Goal: Task Accomplishment & Management: Complete application form

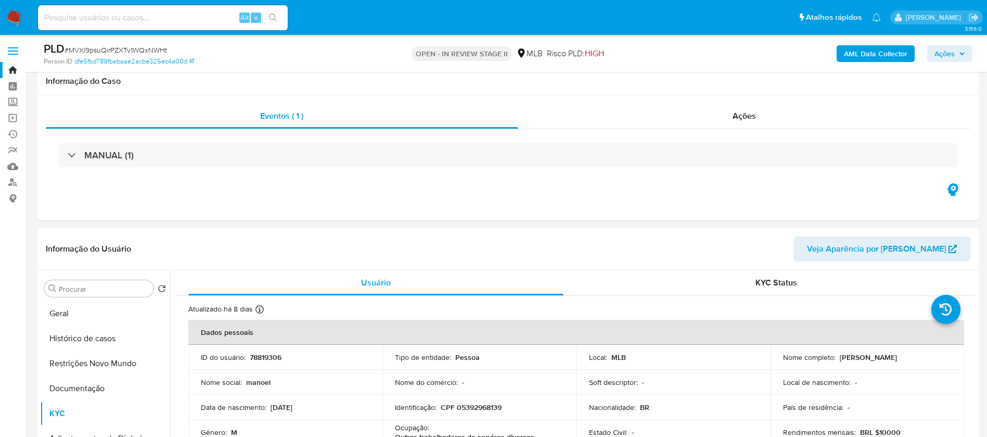
select select "10"
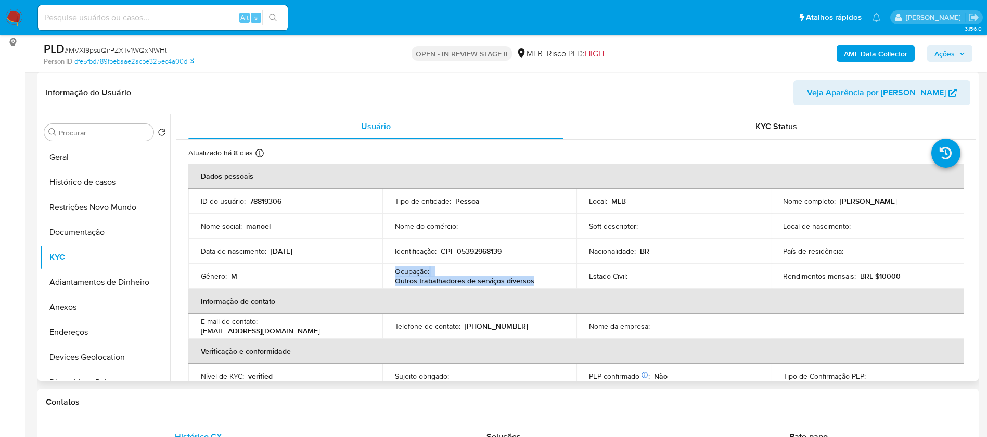
drag, startPoint x: 944, startPoint y: 202, endPoint x: 838, endPoint y: 201, distance: 105.6
click at [838, 201] on div "Nome completo : Manoel Rodrigues Mendes Neto" at bounding box center [867, 200] width 169 height 9
copy p "[PERSON_NAME] [PERSON_NAME] [PERSON_NAME]"
copy p "Manoel Rodrigues Mendes Neto"
click at [271, 201] on p "78819306" at bounding box center [266, 200] width 32 height 9
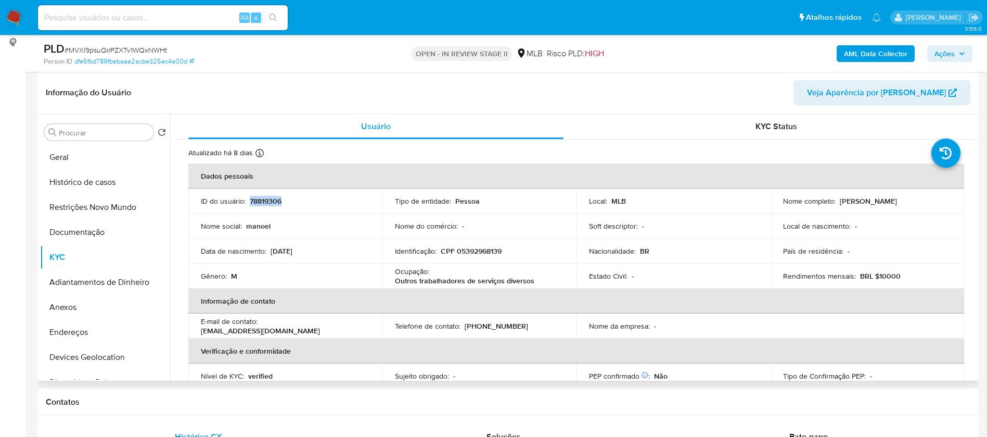
click at [271, 201] on p "78819306" at bounding box center [266, 200] width 32 height 9
copy p "78819306"
click at [92, 159] on button "Geral" at bounding box center [101, 157] width 122 height 25
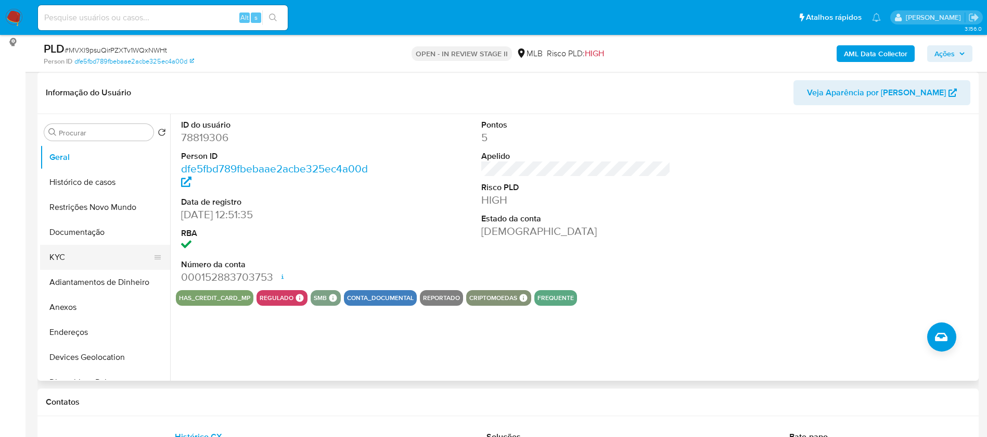
click at [57, 256] on button "KYC" at bounding box center [101, 257] width 122 height 25
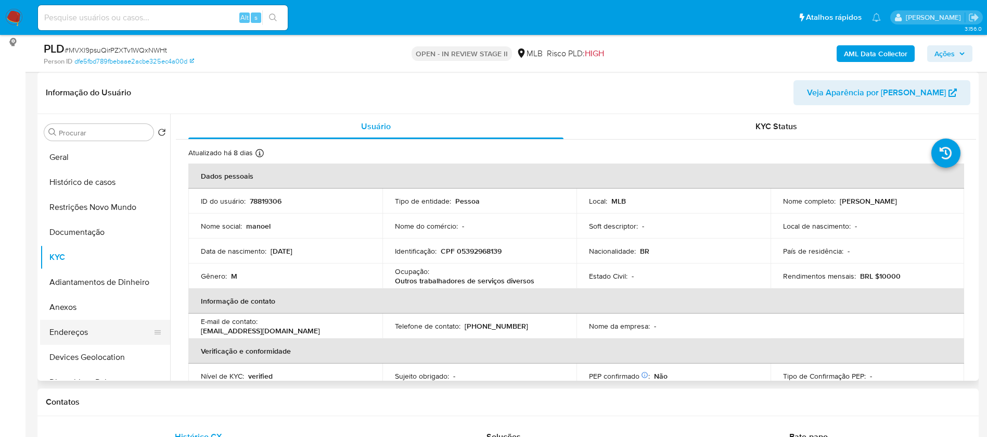
click at [96, 330] on button "Endereços" at bounding box center [101, 331] width 122 height 25
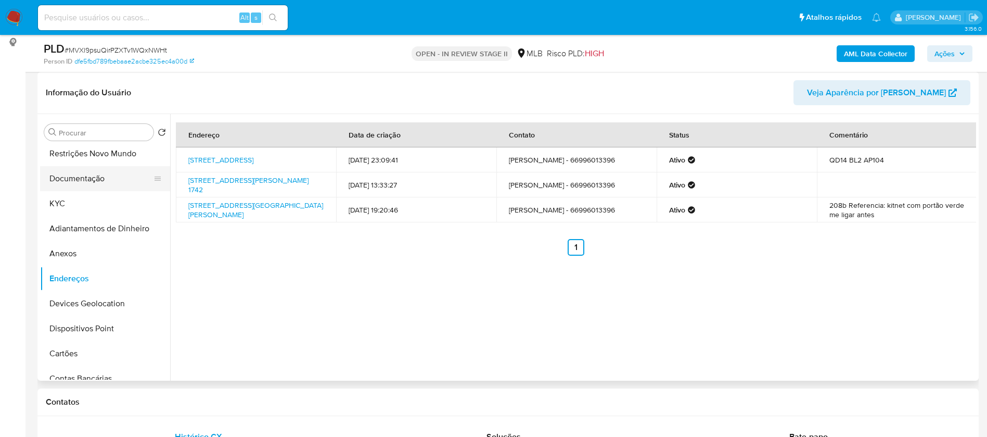
scroll to position [78, 0]
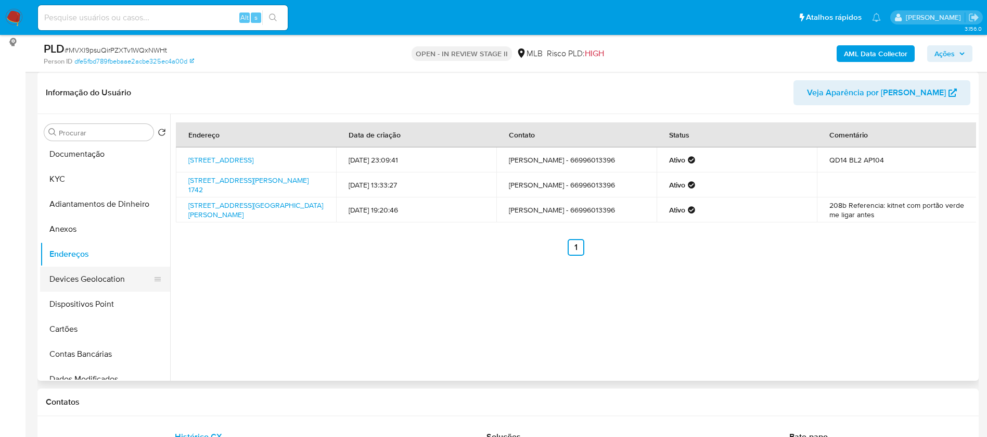
click at [91, 284] on button "Devices Geolocation" at bounding box center [101, 278] width 122 height 25
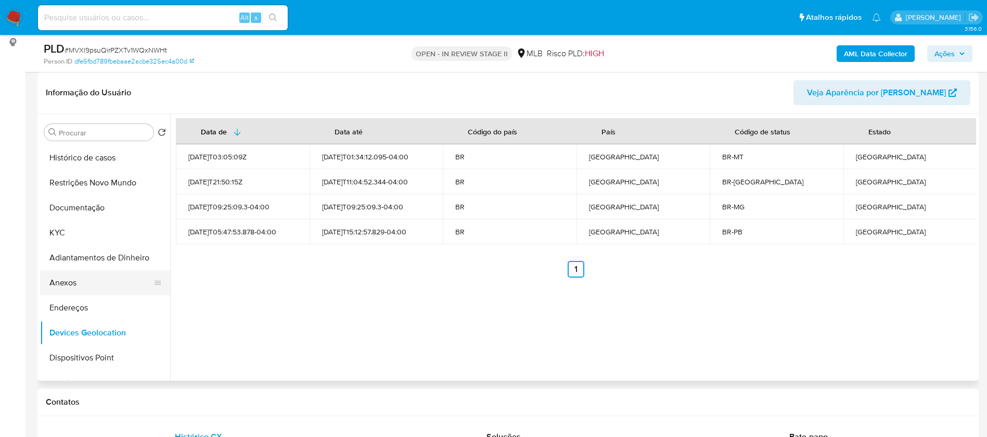
scroll to position [0, 0]
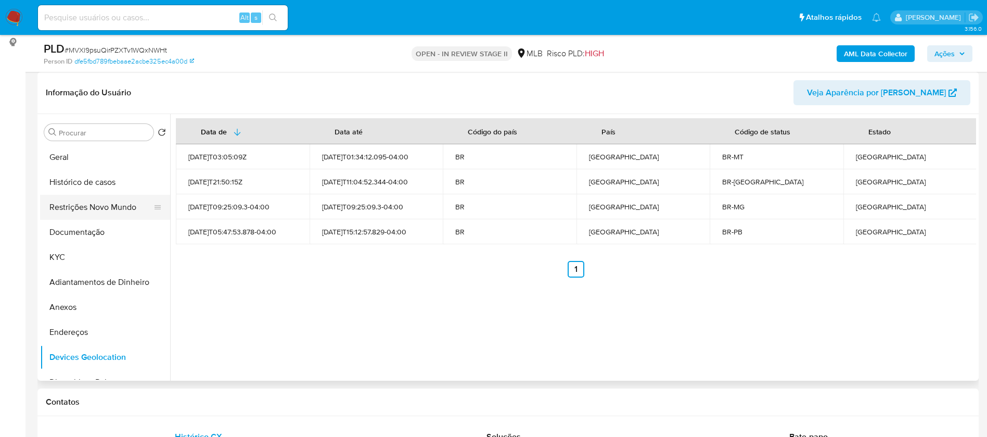
click at [90, 205] on button "Restrições Novo Mundo" at bounding box center [101, 207] width 122 height 25
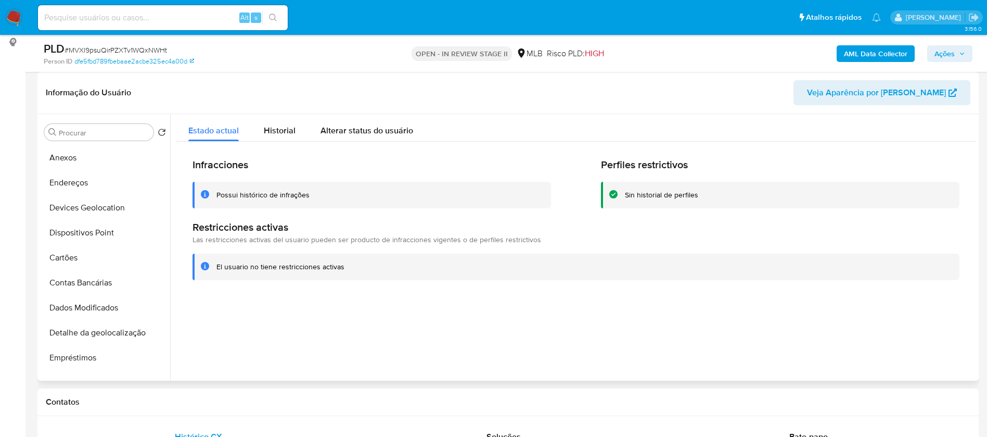
scroll to position [156, 0]
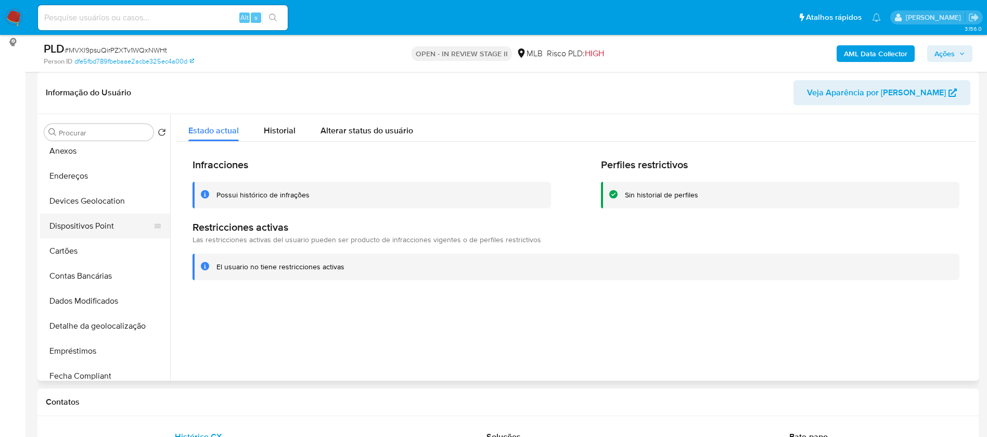
click at [109, 225] on button "Dispositivos Point" at bounding box center [101, 225] width 122 height 25
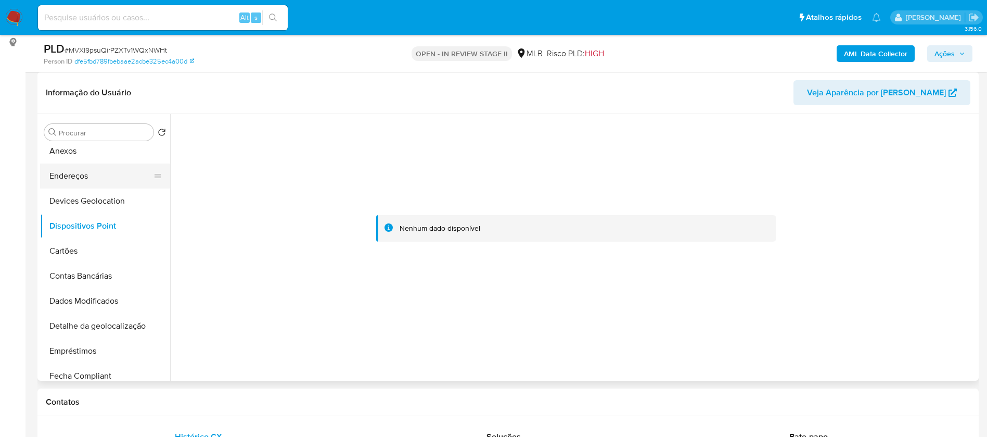
click at [86, 170] on button "Endereços" at bounding box center [101, 175] width 122 height 25
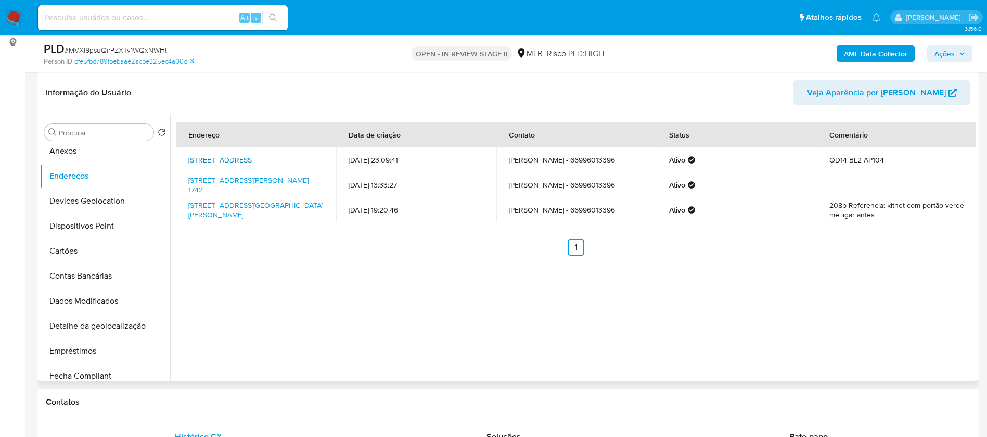
click at [232, 155] on link "Rua G 104, Rondonópolis, Mato Grosso, 78745849, Brasil 104" at bounding box center [220, 160] width 65 height 10
click at [100, 151] on button "Anexos" at bounding box center [101, 150] width 122 height 25
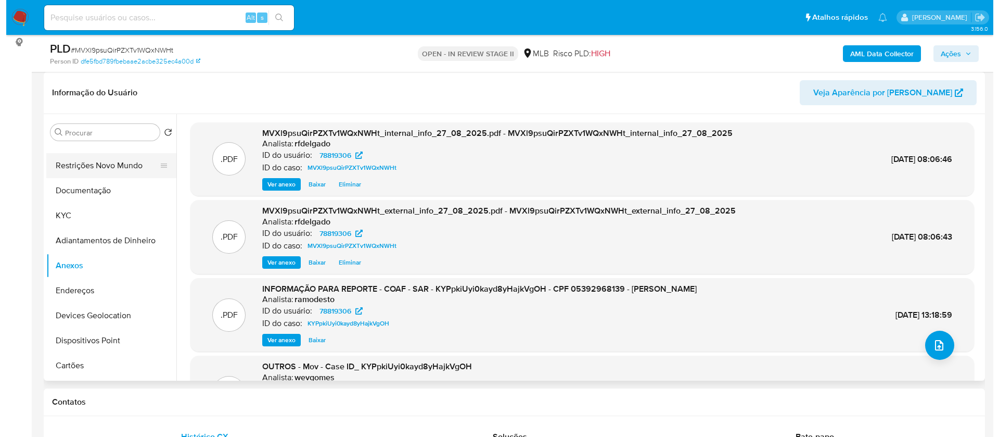
scroll to position [0, 0]
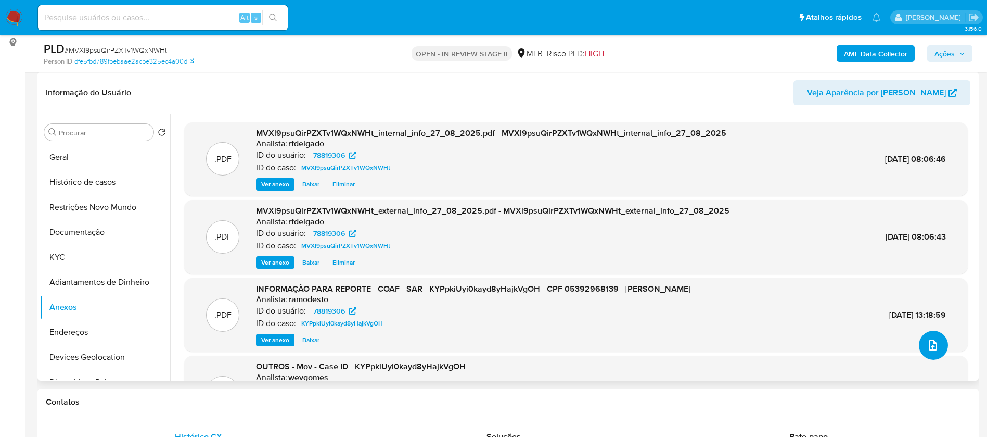
click at [939, 347] on button "upload-file" at bounding box center [933, 344] width 29 height 29
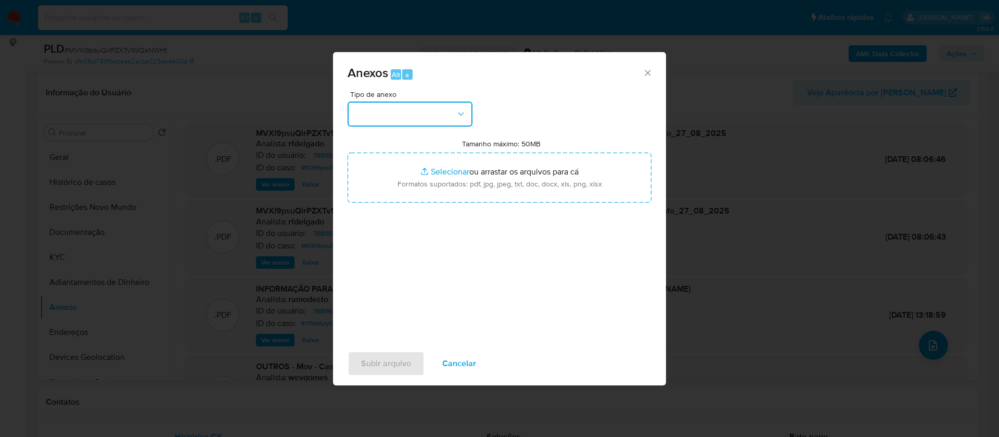
click at [444, 114] on button "button" at bounding box center [410, 113] width 125 height 25
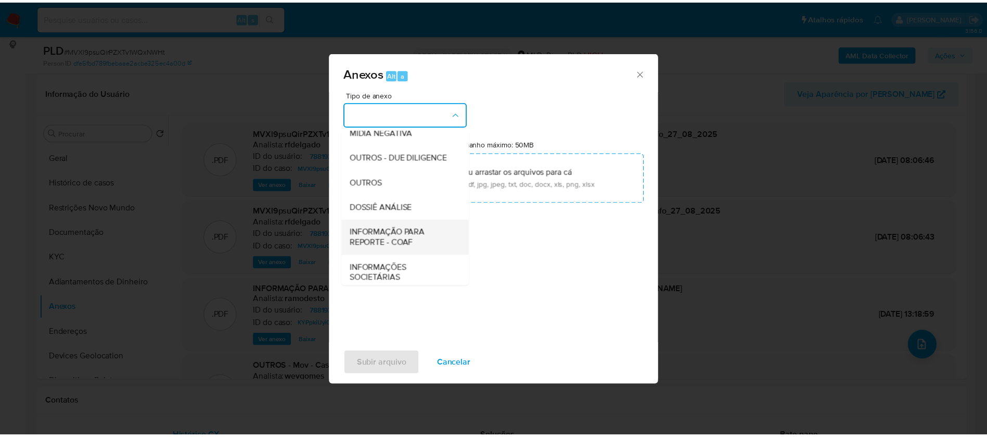
scroll to position [156, 0]
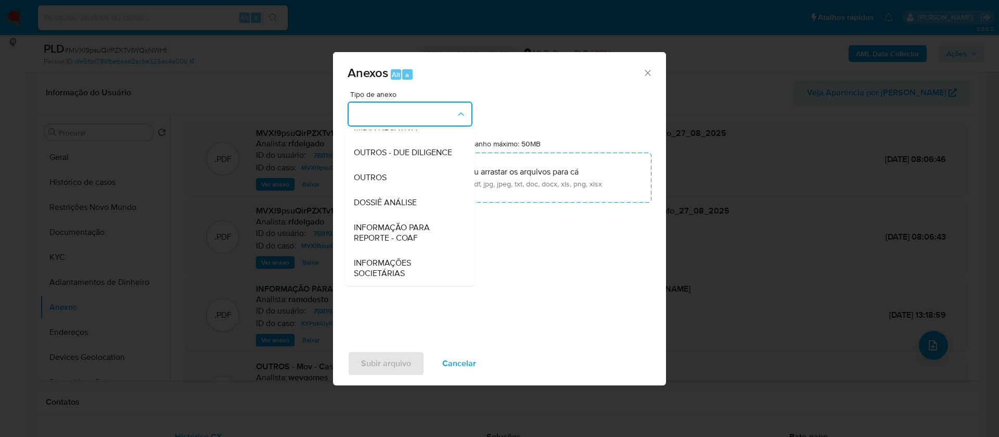
click at [410, 208] on span "DOSSIÊ ANÁLISE" at bounding box center [385, 202] width 63 height 10
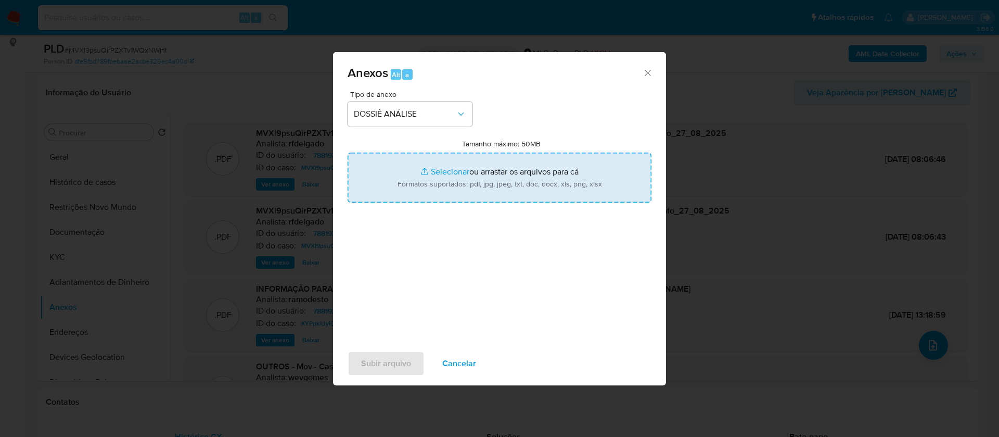
click at [441, 171] on input "Tamanho máximo: 50MB Selecionar arquivos" at bounding box center [500, 177] width 304 height 50
type input "C:\fakepath\Mulan 78819306_2025_08_26_17_08_59.xlsx"
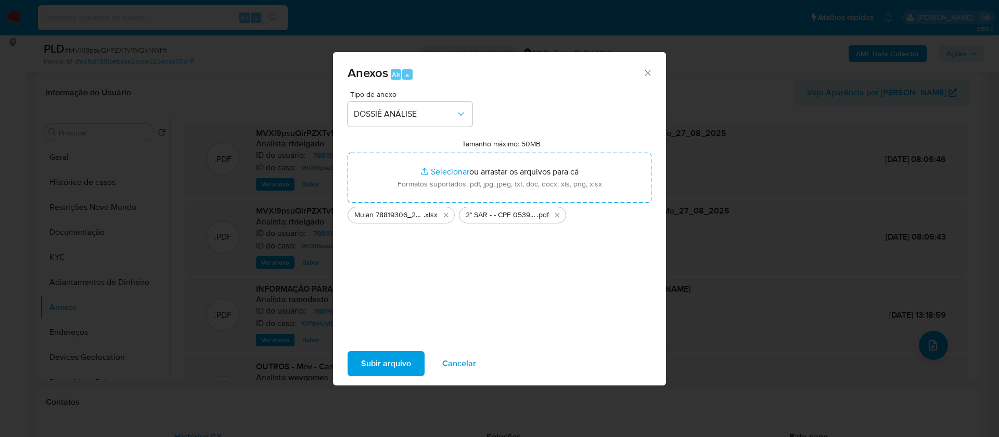
click at [376, 365] on span "Subir arquivo" at bounding box center [386, 363] width 50 height 23
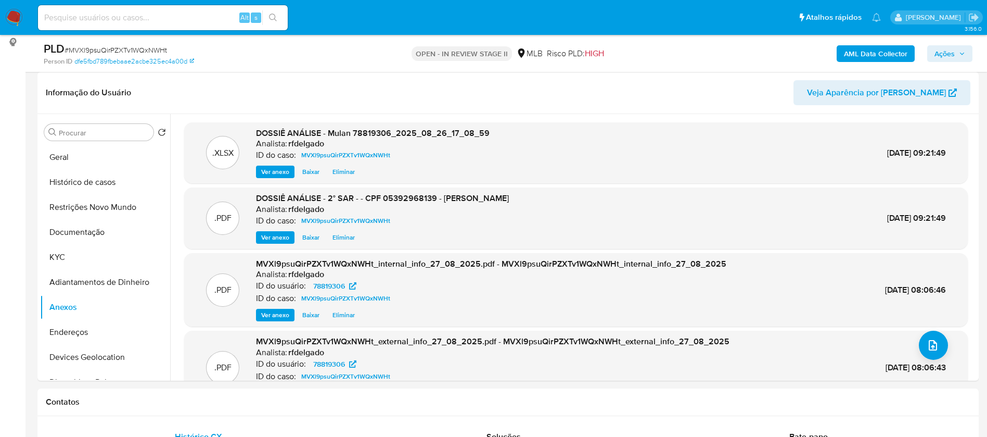
click at [954, 57] on span "Ações" at bounding box center [944, 53] width 20 height 17
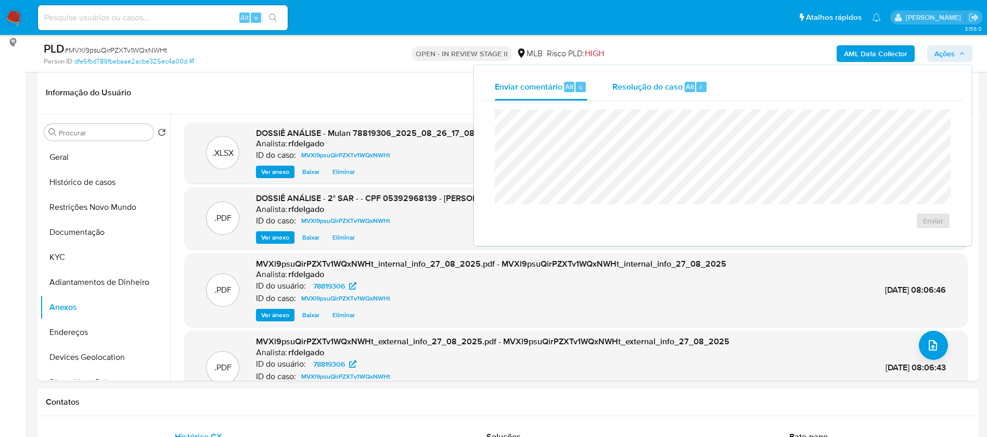
click at [689, 83] on span "Alt" at bounding box center [690, 87] width 8 height 10
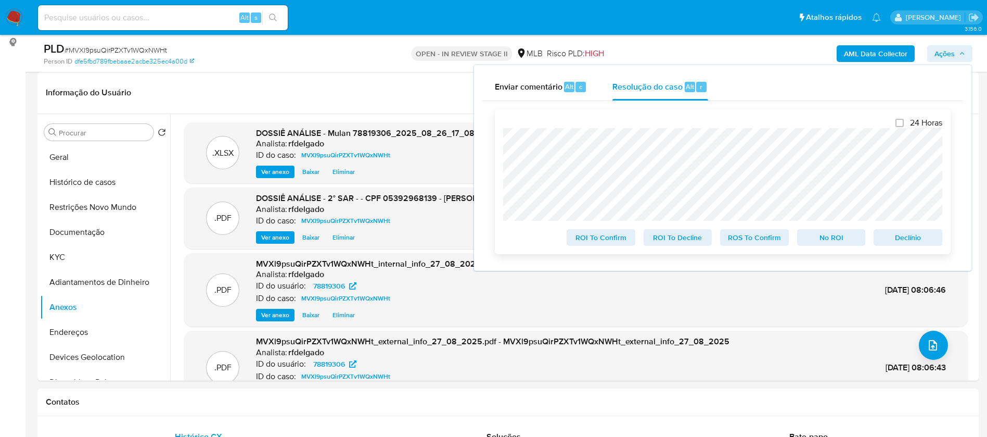
click at [924, 242] on span "Declínio" at bounding box center [908, 237] width 54 height 15
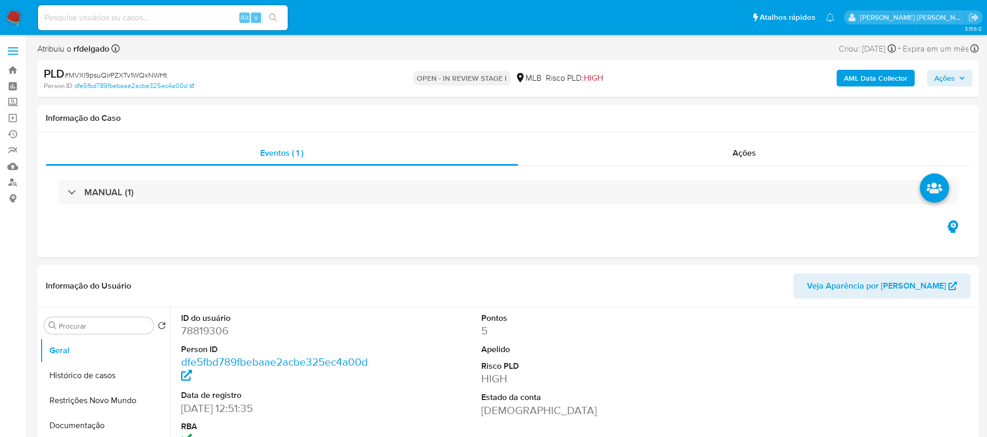
click at [952, 71] on span "Ações" at bounding box center [944, 78] width 20 height 17
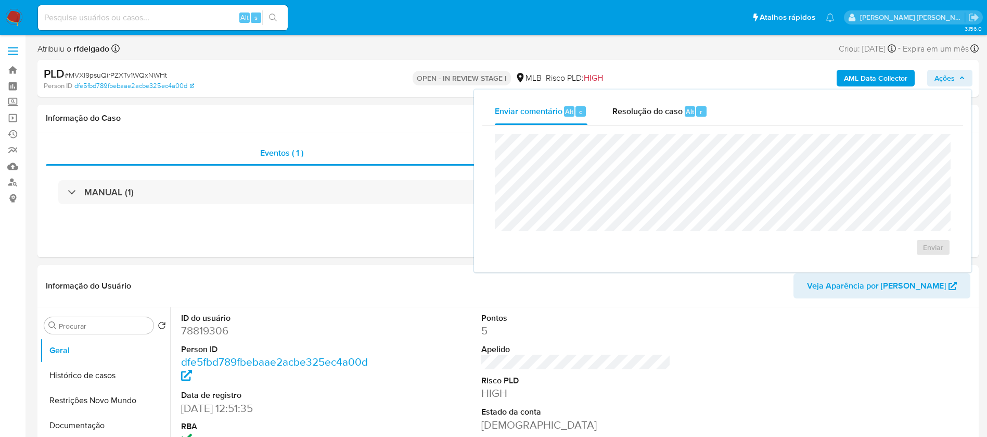
select select "10"
click at [676, 119] on div "Resolução do caso Alt r" at bounding box center [659, 111] width 95 height 27
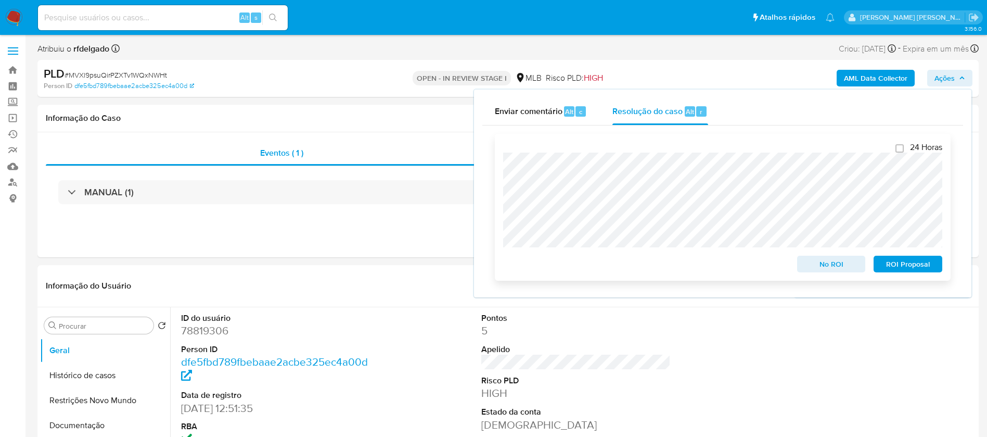
click at [911, 261] on span "ROI Proposal" at bounding box center [908, 264] width 54 height 15
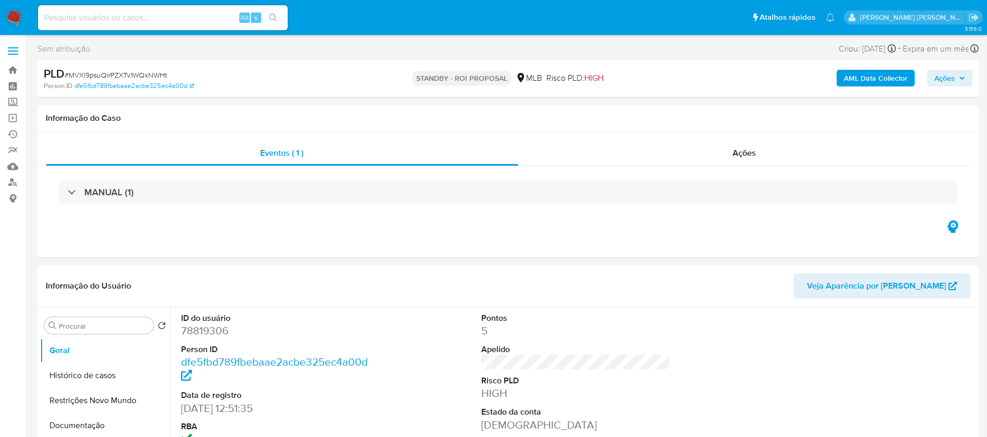
select select "10"
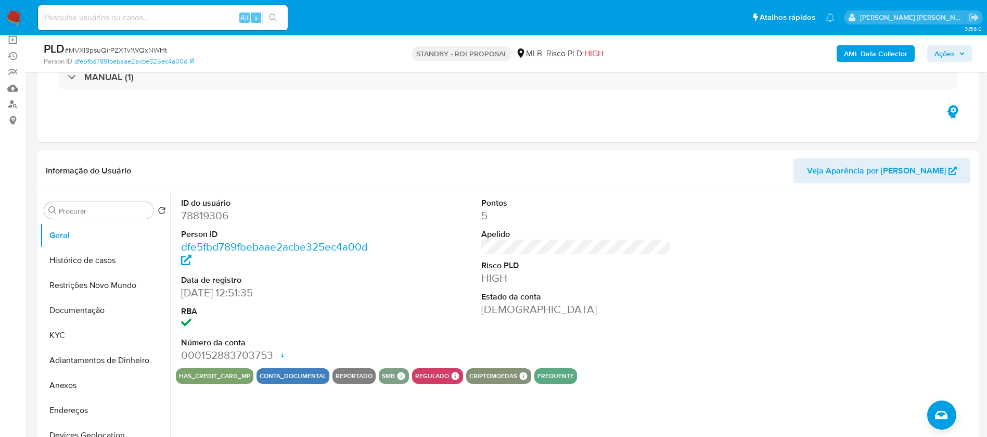
click at [16, 17] on img at bounding box center [14, 18] width 18 height 18
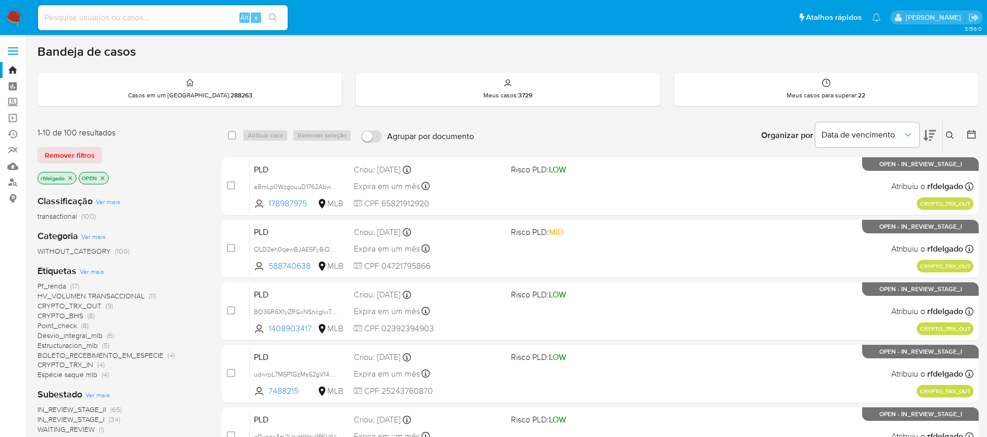
click at [213, 21] on input at bounding box center [163, 18] width 250 height 14
paste input "QZqhlMgGXOaMYhzjlGHuQMW5"
type input "QZqhlMgGXOaMYhzjlGHuQMW5"
click at [273, 19] on icon "search-icon" at bounding box center [273, 18] width 8 height 8
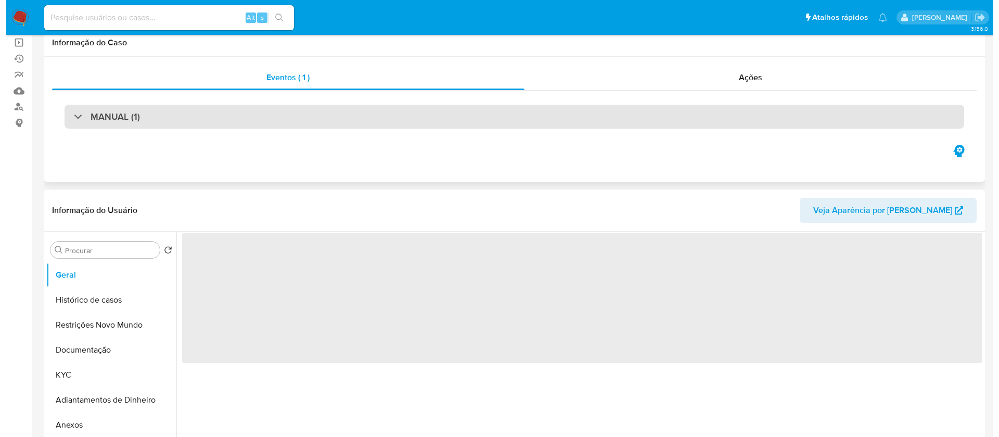
scroll to position [156, 0]
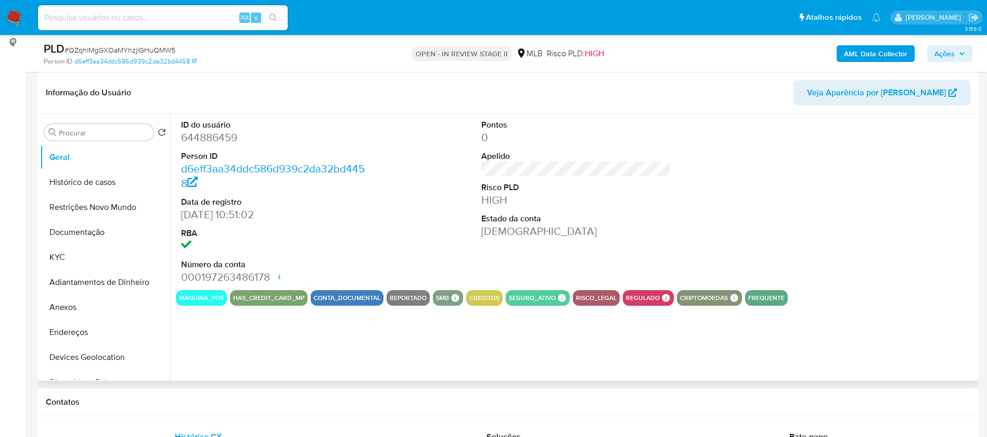
select select "10"
click at [77, 186] on button "Histórico de casos" at bounding box center [101, 182] width 122 height 25
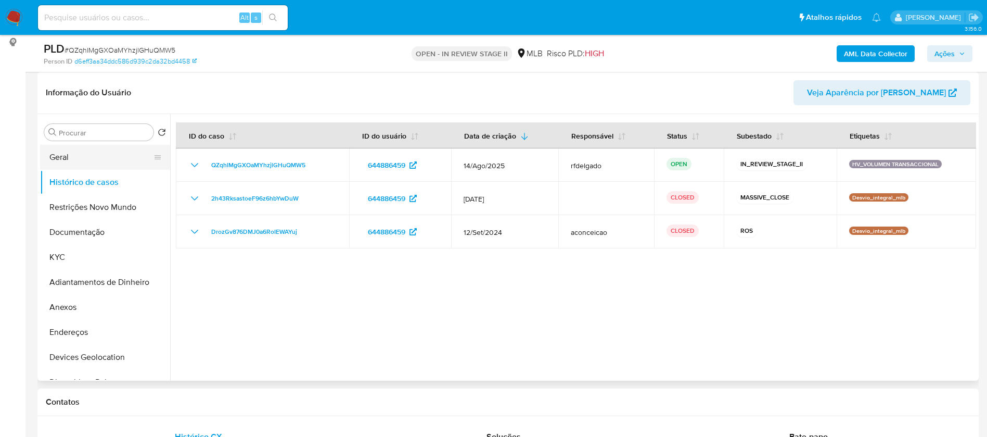
click at [69, 149] on button "Geral" at bounding box center [101, 157] width 122 height 25
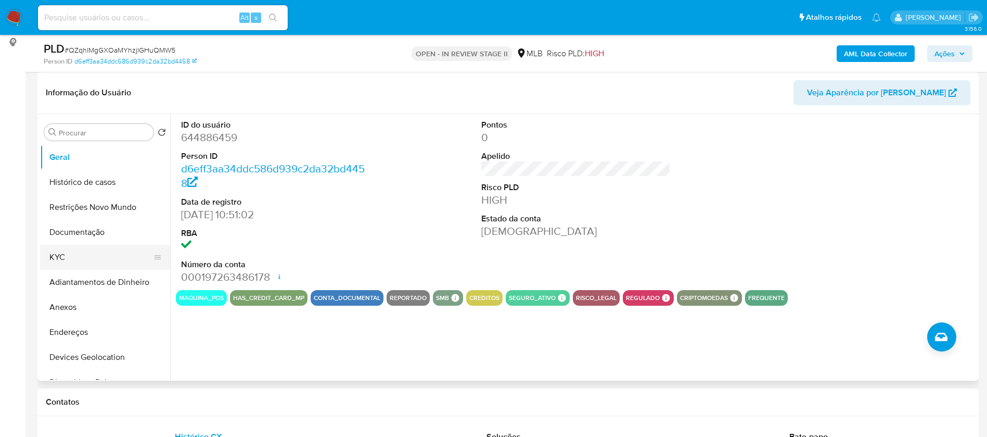
click at [85, 255] on button "KYC" at bounding box center [101, 257] width 122 height 25
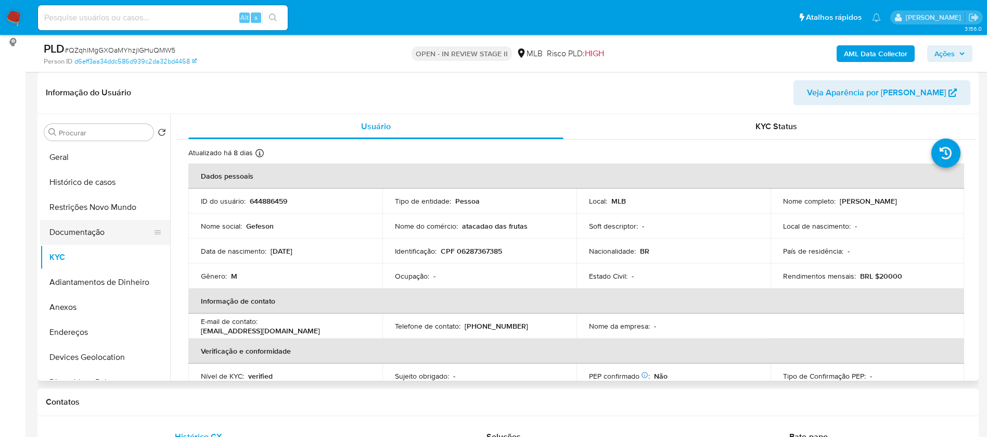
click at [69, 235] on button "Documentação" at bounding box center [101, 232] width 122 height 25
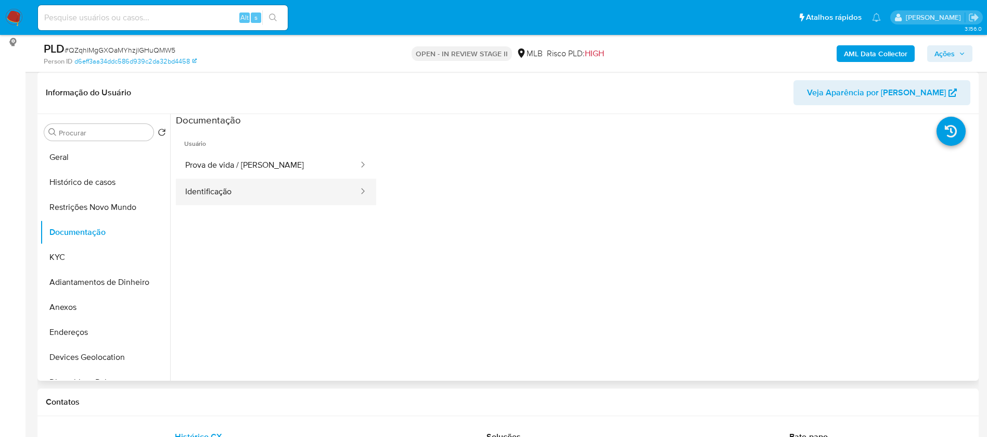
click at [227, 185] on button "Identificação" at bounding box center [268, 191] width 184 height 27
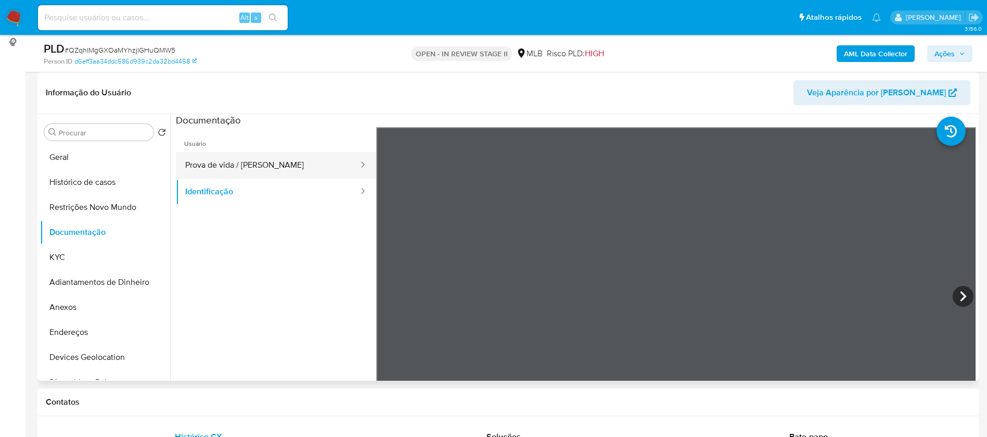
click at [237, 164] on button "Prova de vida / Selfie" at bounding box center [268, 165] width 184 height 27
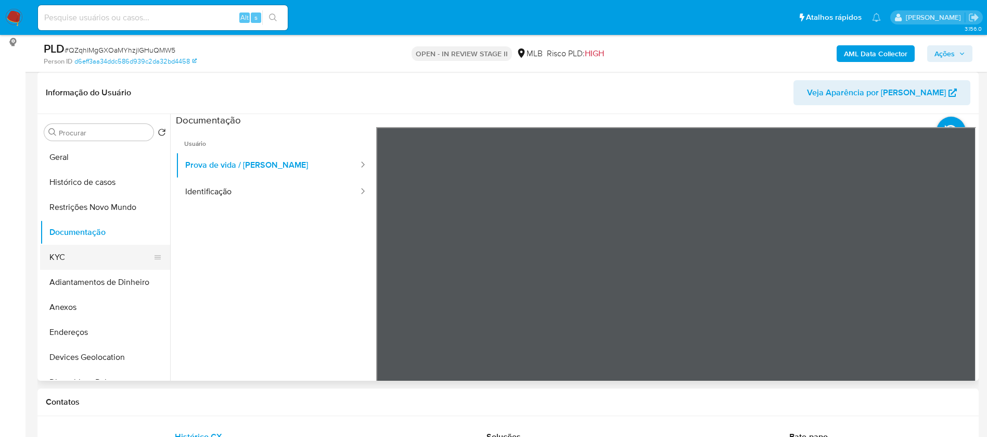
click at [87, 248] on button "KYC" at bounding box center [101, 257] width 122 height 25
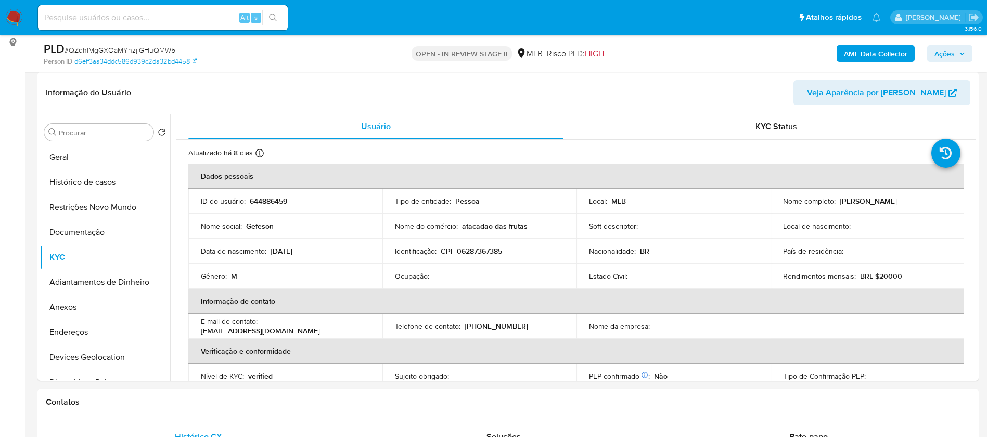
click at [863, 54] on b "AML Data Collector" at bounding box center [875, 53] width 63 height 17
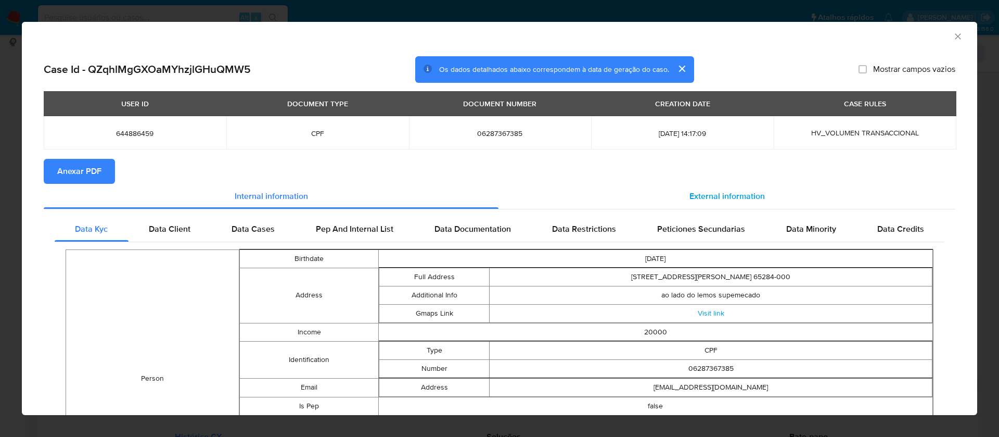
click at [699, 184] on div "External information" at bounding box center [726, 196] width 457 height 25
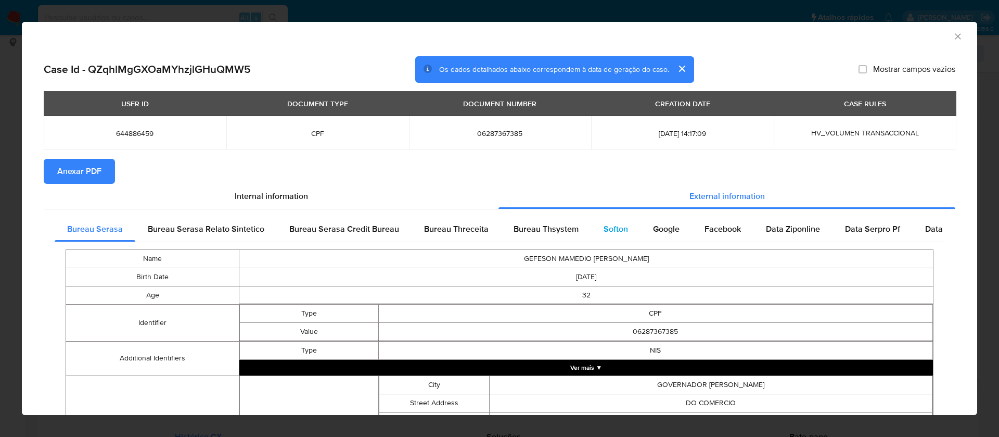
click at [604, 232] on span "Softon" at bounding box center [616, 229] width 24 height 12
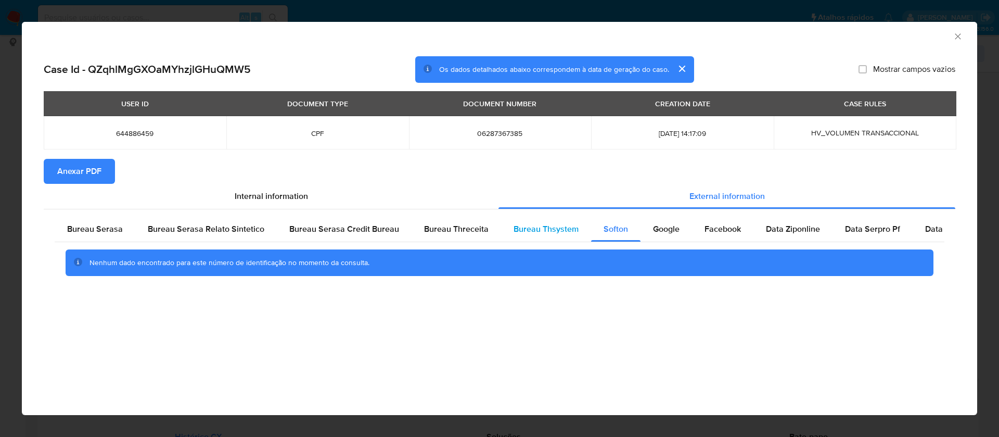
click at [560, 231] on span "Bureau Thsystem" at bounding box center [546, 229] width 65 height 12
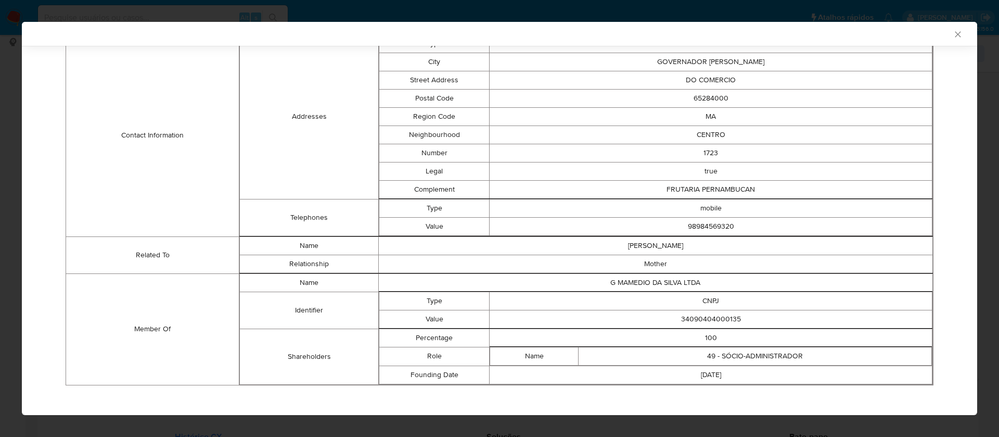
scroll to position [329, 0]
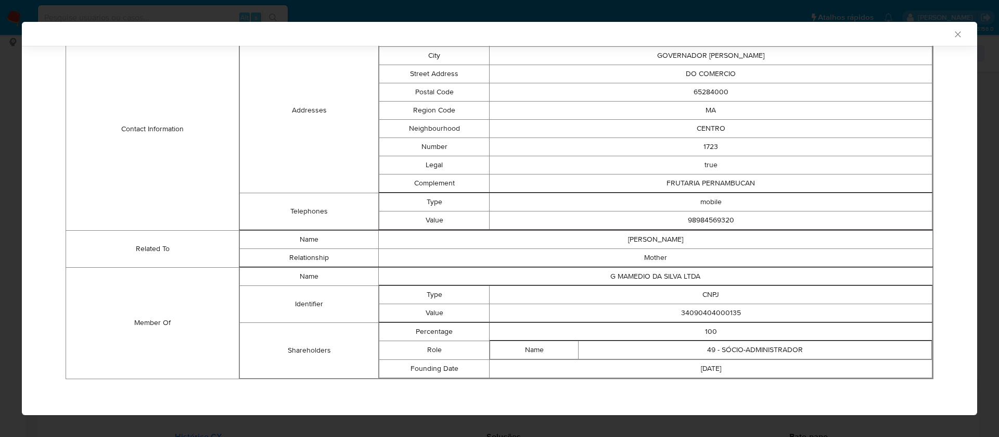
click at [703, 315] on td "34090404000135" at bounding box center [711, 312] width 443 height 18
copy td "34090404000135"
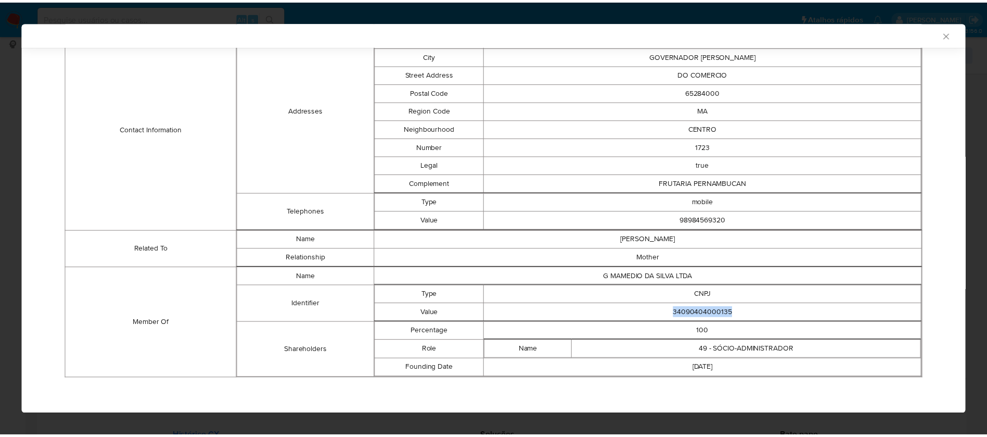
scroll to position [0, 0]
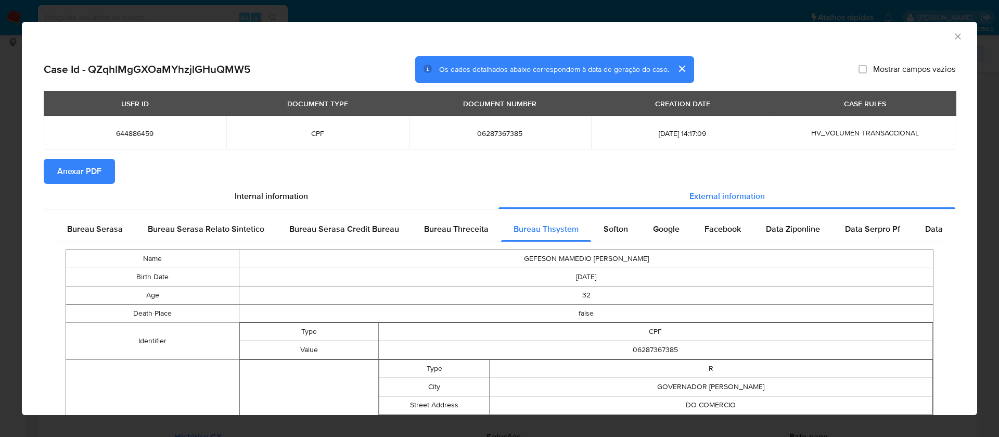
click at [80, 177] on span "Anexar PDF" at bounding box center [79, 171] width 44 height 23
click at [953, 33] on icon "Fechar a janela" at bounding box center [958, 36] width 10 height 10
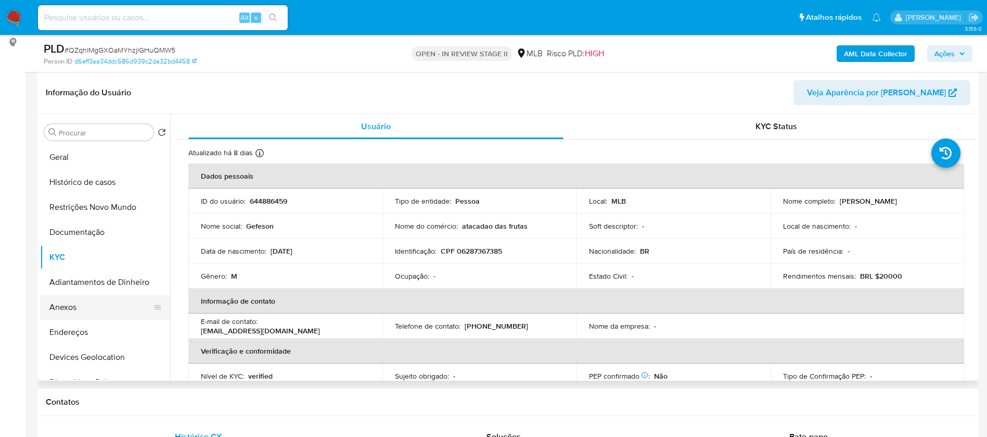
click at [80, 313] on button "Anexos" at bounding box center [101, 306] width 122 height 25
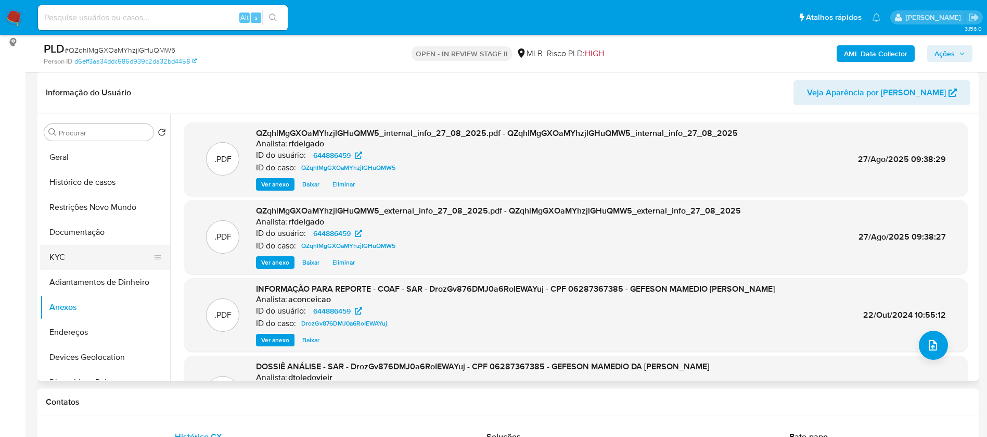
click at [68, 266] on button "KYC" at bounding box center [101, 257] width 122 height 25
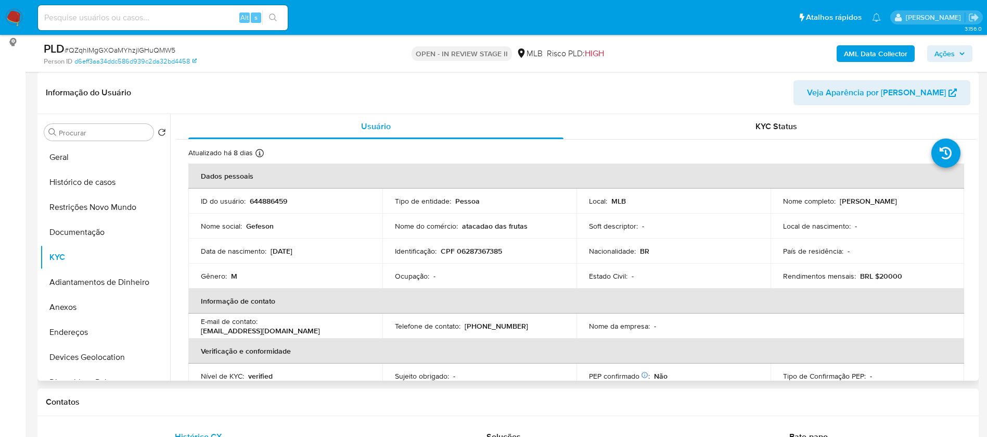
drag, startPoint x: 927, startPoint y: 201, endPoint x: 837, endPoint y: 203, distance: 89.5
click at [837, 203] on div "Nome completo : Gefeson Mamedio da Silva" at bounding box center [867, 200] width 169 height 9
copy p "Gefeson Mamedio da Silva"
click at [269, 202] on p "644886459" at bounding box center [268, 200] width 37 height 9
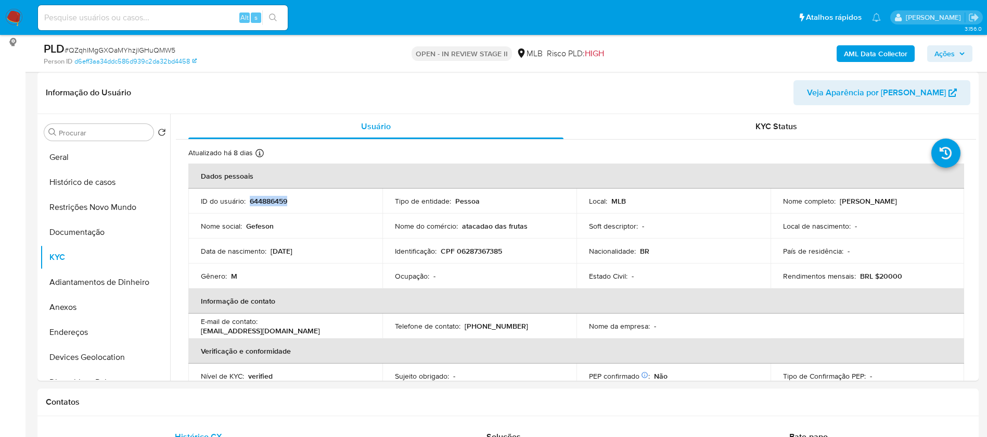
copy p "644886459"
click at [89, 159] on button "Geral" at bounding box center [101, 157] width 122 height 25
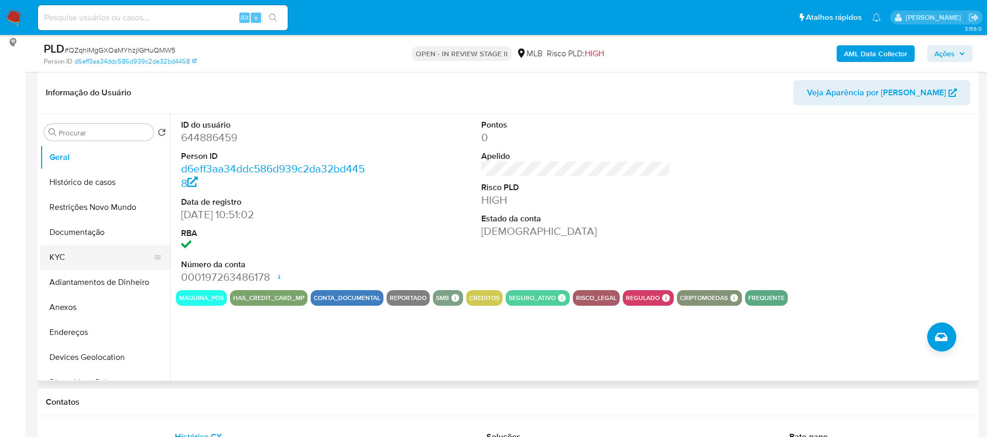
click at [95, 258] on button "KYC" at bounding box center [101, 257] width 122 height 25
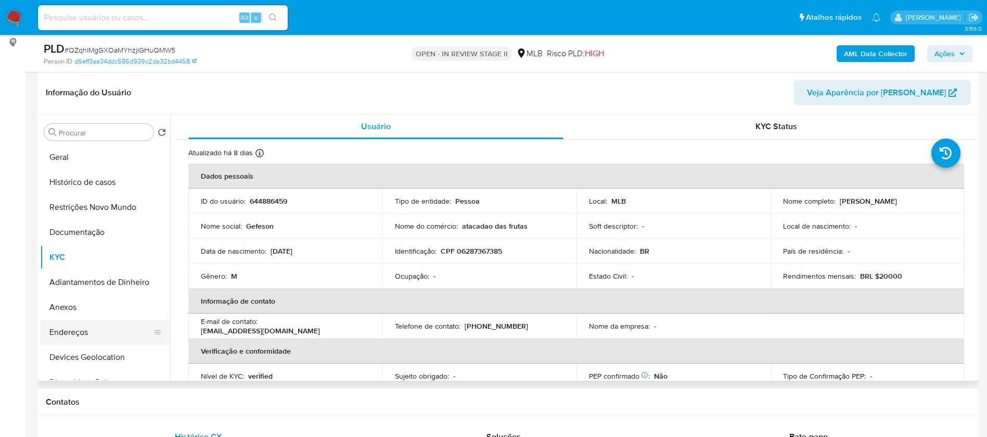
click at [79, 335] on button "Endereços" at bounding box center [101, 331] width 122 height 25
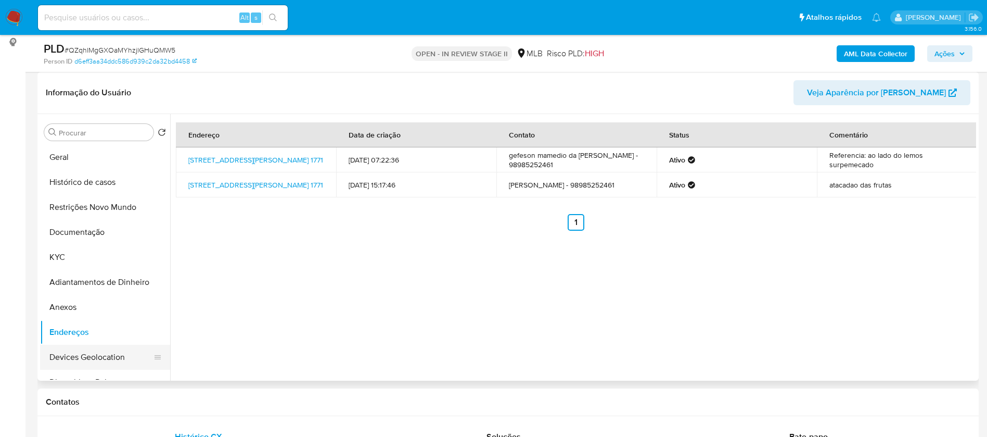
click at [79, 355] on button "Devices Geolocation" at bounding box center [101, 356] width 122 height 25
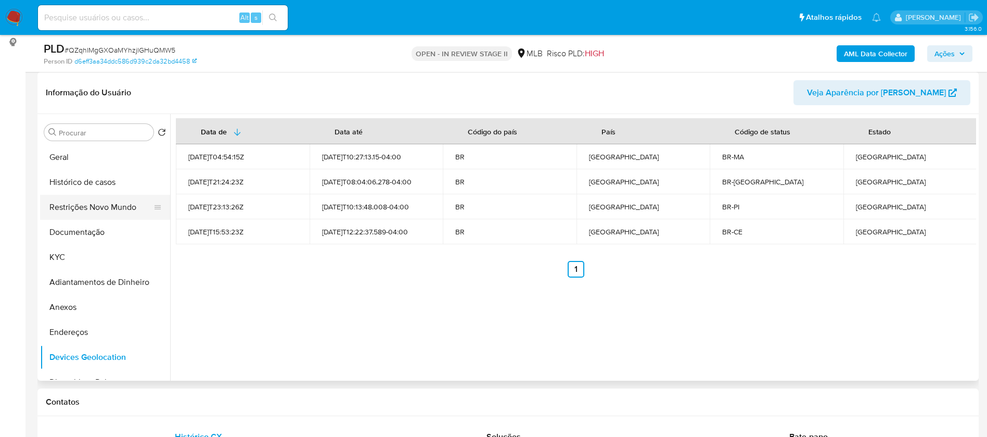
click at [63, 207] on button "Restrições Novo Mundo" at bounding box center [101, 207] width 122 height 25
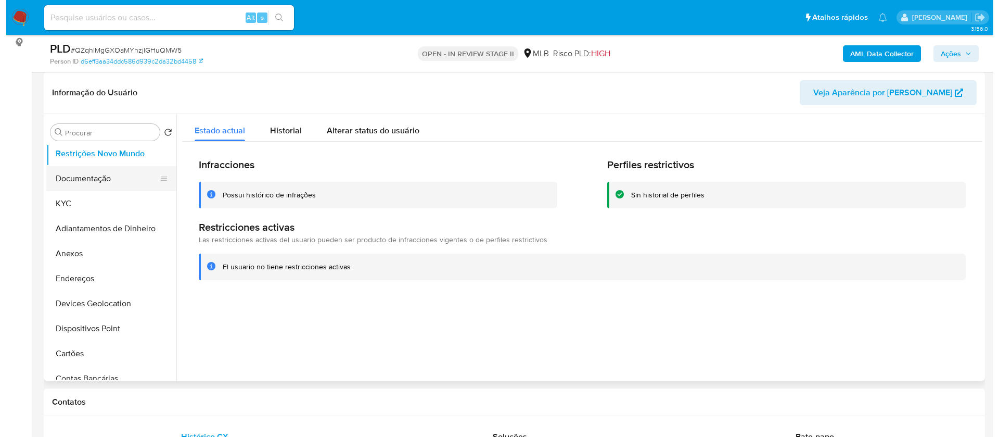
scroll to position [78, 0]
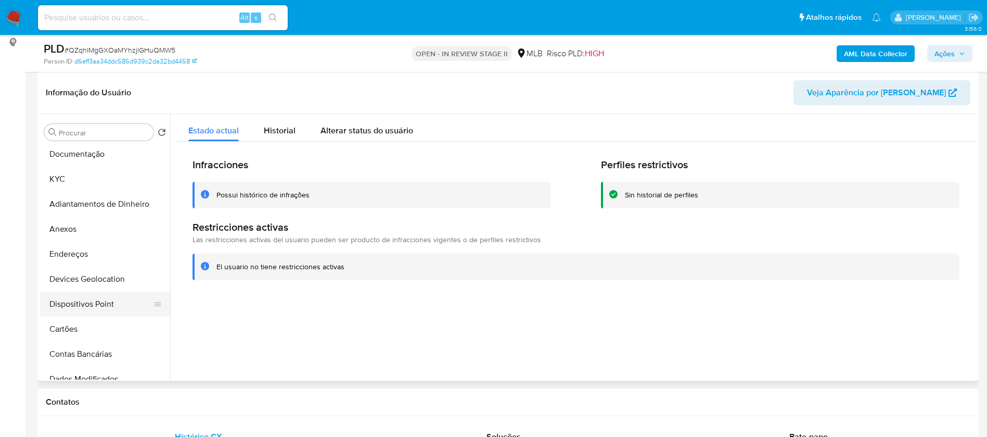
click at [117, 301] on button "Dispositivos Point" at bounding box center [101, 303] width 122 height 25
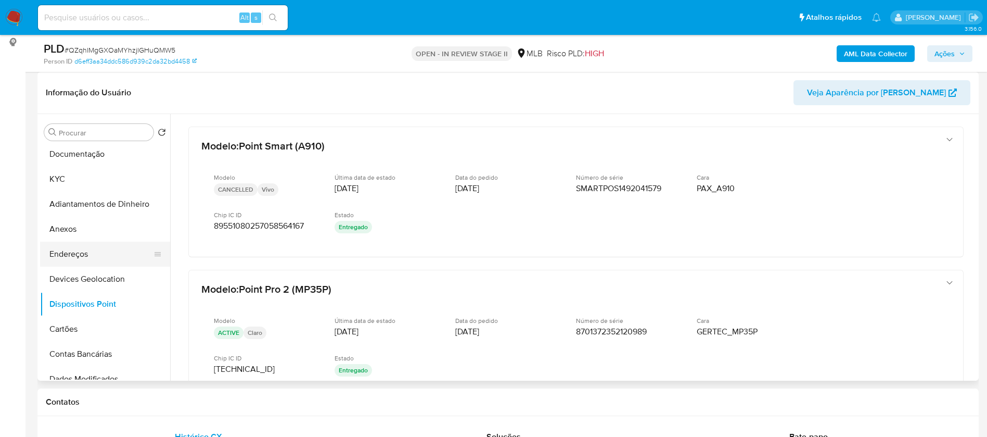
click at [108, 257] on button "Endereços" at bounding box center [101, 253] width 122 height 25
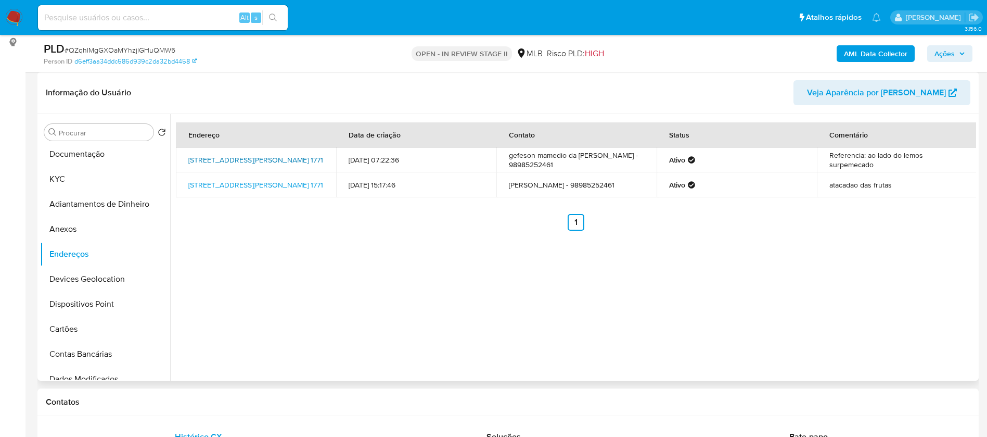
click at [272, 161] on link "Rua Do Comércio 1771, Governador Nunes Freire, Maranhão, 65284000, Brasil 1771" at bounding box center [255, 160] width 135 height 10
click at [67, 146] on button "Documentação" at bounding box center [101, 154] width 122 height 25
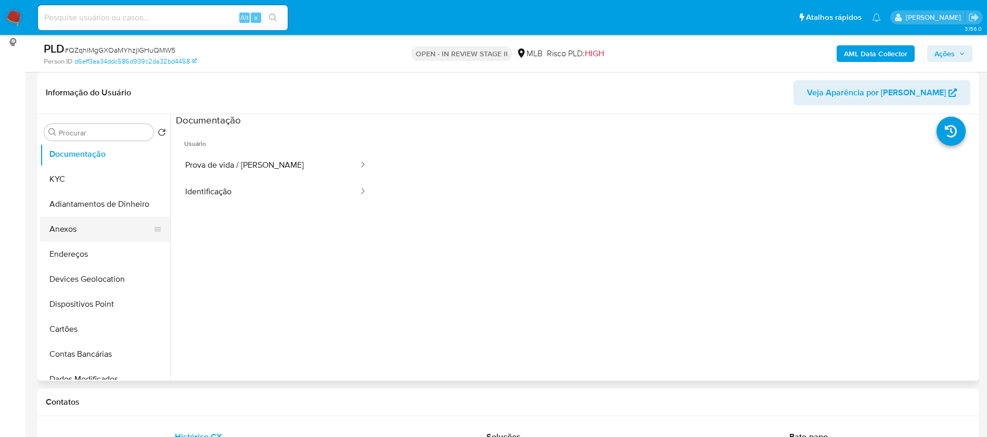
click at [92, 237] on button "Anexos" at bounding box center [101, 228] width 122 height 25
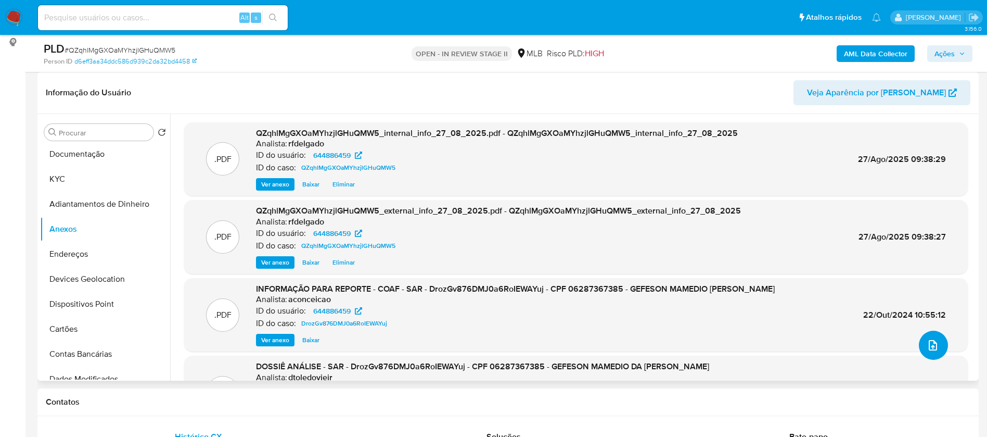
click at [927, 339] on span "upload-file" at bounding box center [933, 345] width 12 height 12
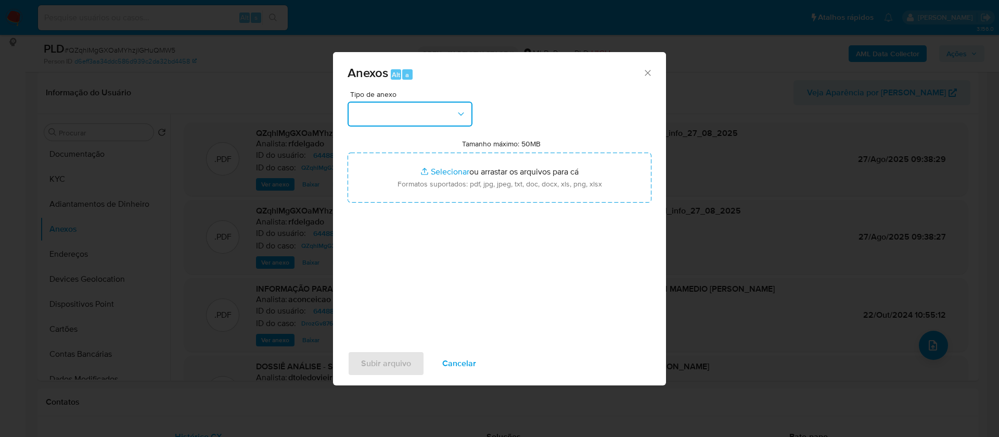
click at [435, 117] on button "button" at bounding box center [410, 113] width 125 height 25
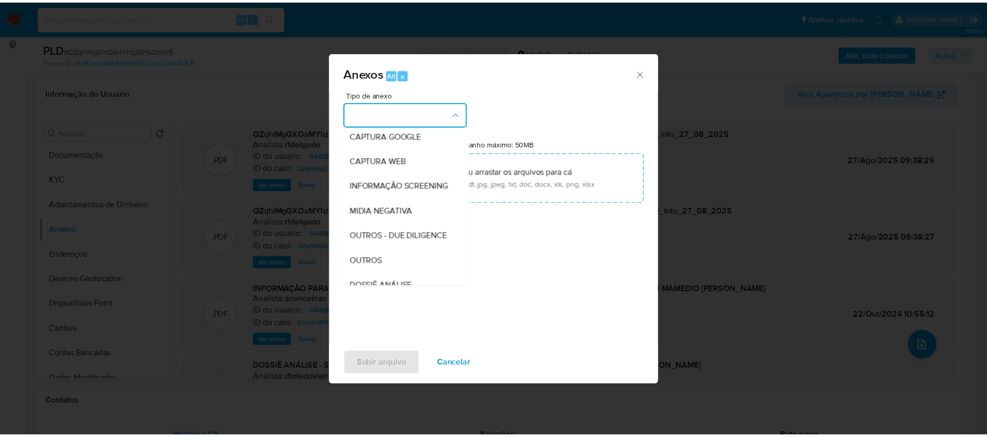
scroll to position [156, 0]
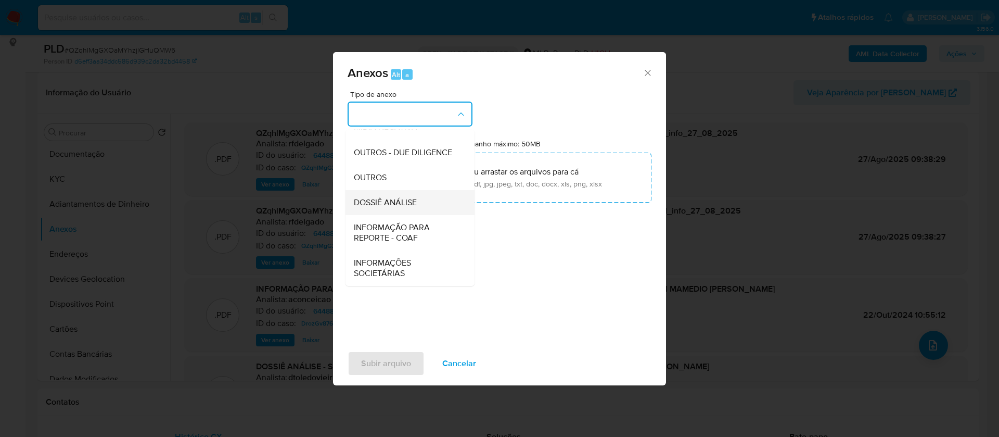
click at [408, 208] on span "DOSSIÊ ANÁLISE" at bounding box center [385, 202] width 63 height 10
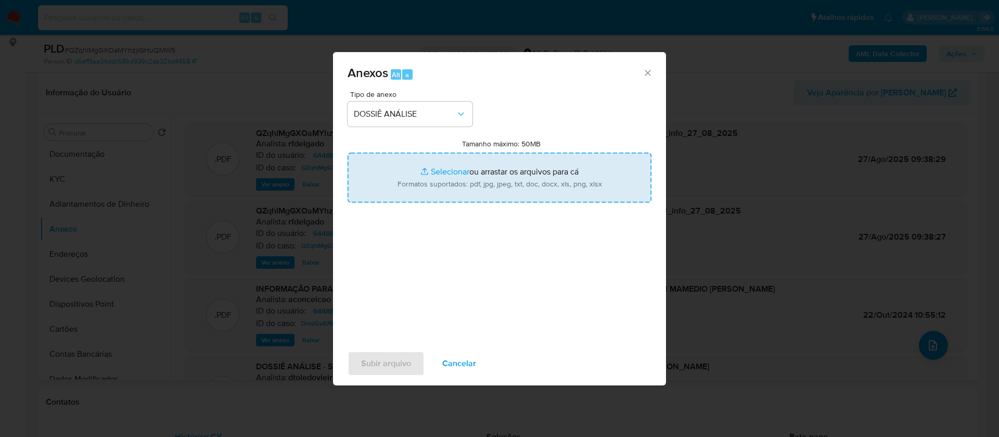
click at [440, 166] on input "Tamanho máximo: 50MB Selecionar arquivos" at bounding box center [500, 177] width 304 height 50
type input "C:\fakepath\Mulan 644886459_2025_08_26_17_08_54 (1).xlsx"
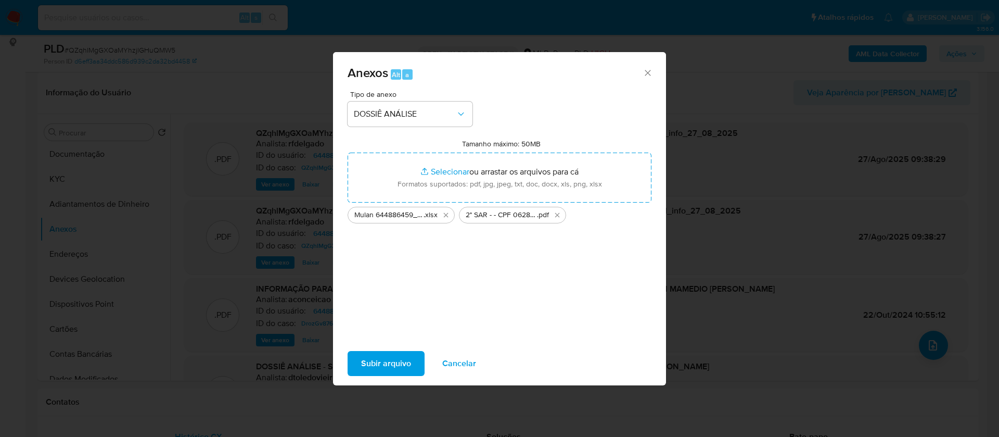
click at [404, 366] on span "Subir arquivo" at bounding box center [386, 363] width 50 height 23
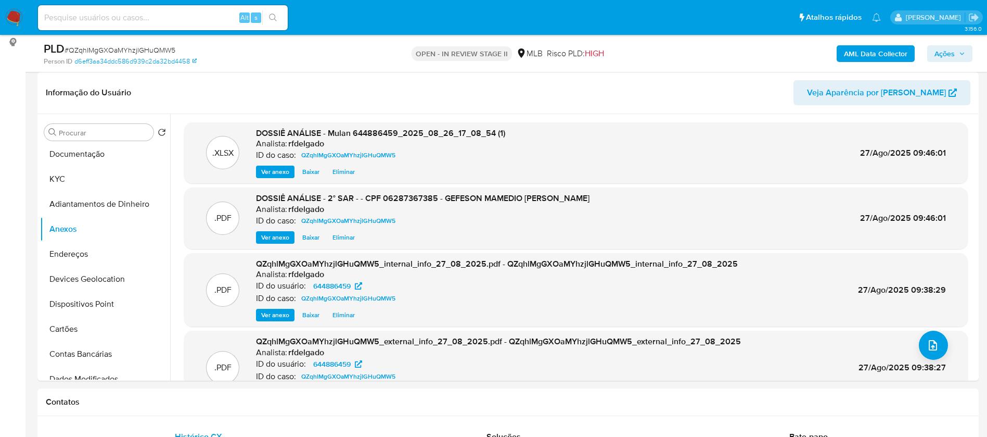
click at [953, 49] on span "Ações" at bounding box center [944, 53] width 20 height 17
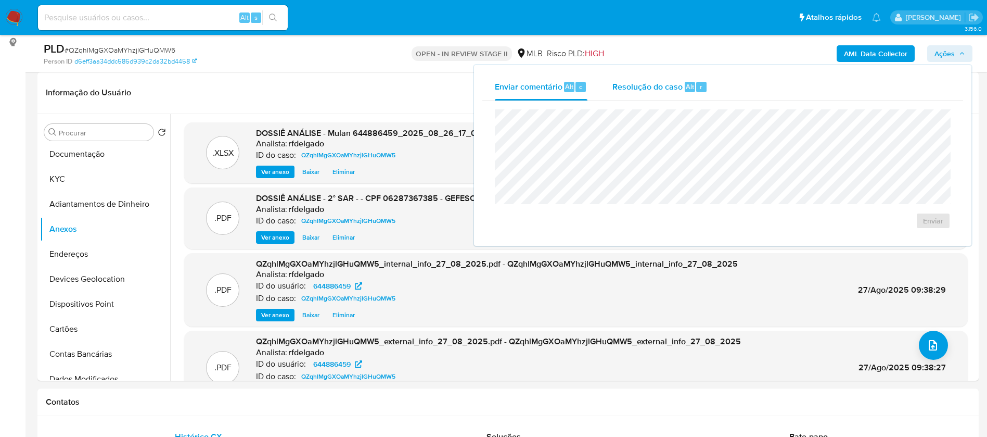
click at [658, 92] on span "Resolução do caso" at bounding box center [647, 86] width 70 height 12
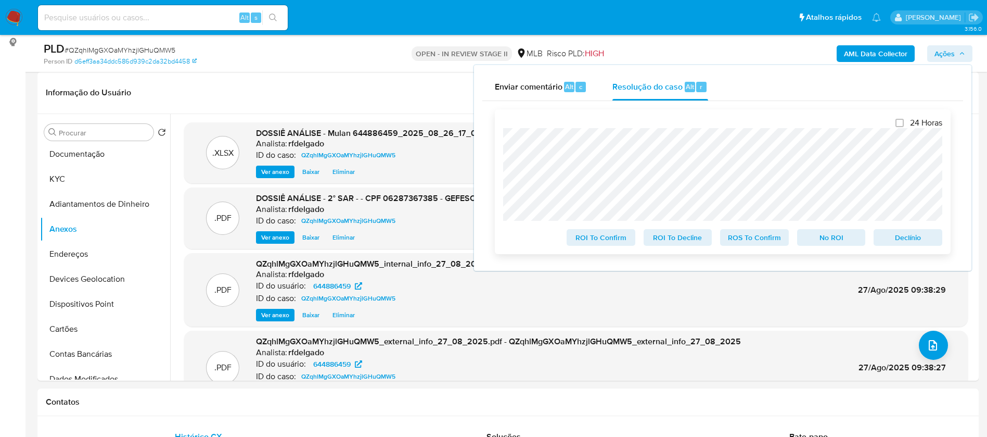
click at [910, 236] on span "Declínio" at bounding box center [908, 237] width 54 height 15
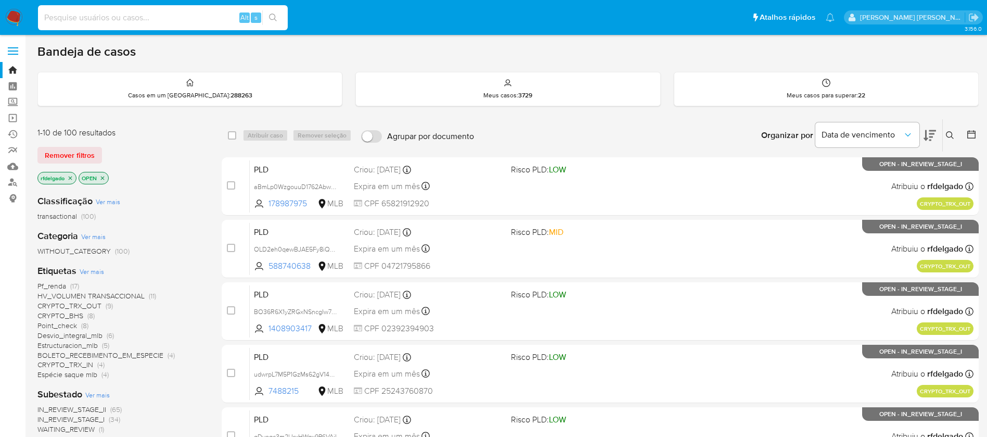
click at [202, 19] on input at bounding box center [163, 18] width 250 height 14
paste input "2451729935"
type input "2451729935"
click at [272, 18] on icon "search-icon" at bounding box center [273, 18] width 8 height 8
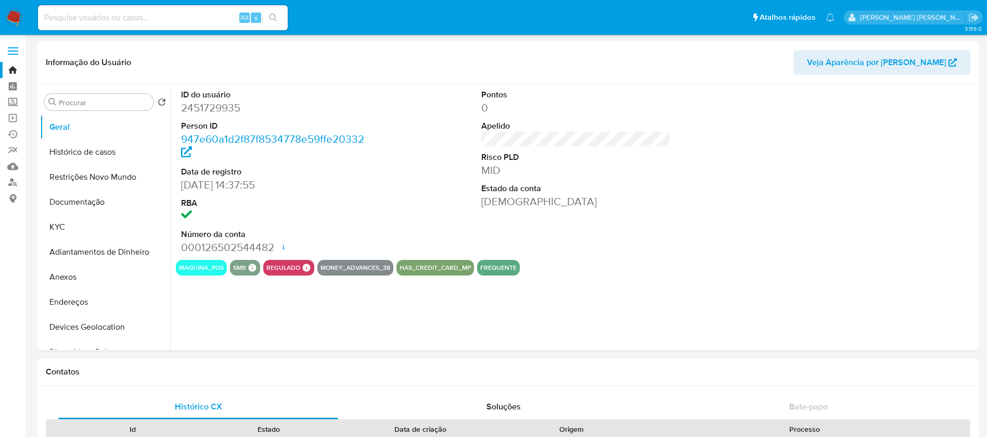
select select "10"
click at [21, 16] on img at bounding box center [14, 18] width 18 height 18
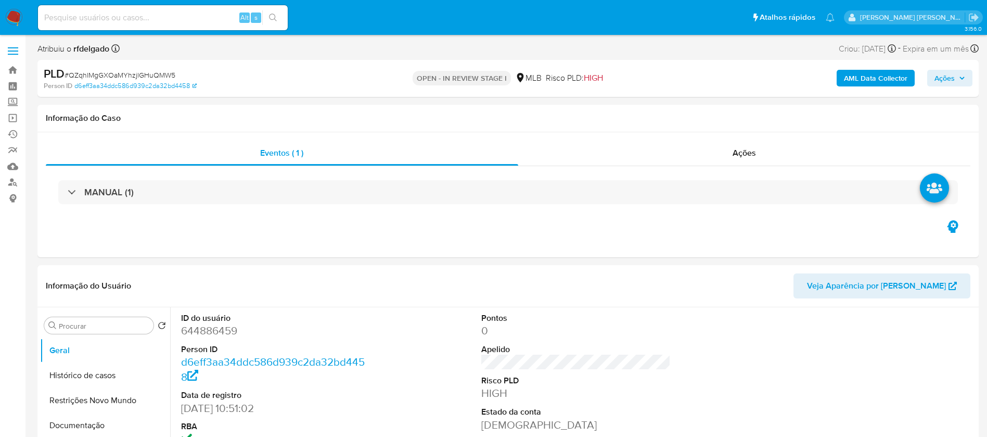
click at [959, 71] on span "Ações" at bounding box center [949, 78] width 31 height 15
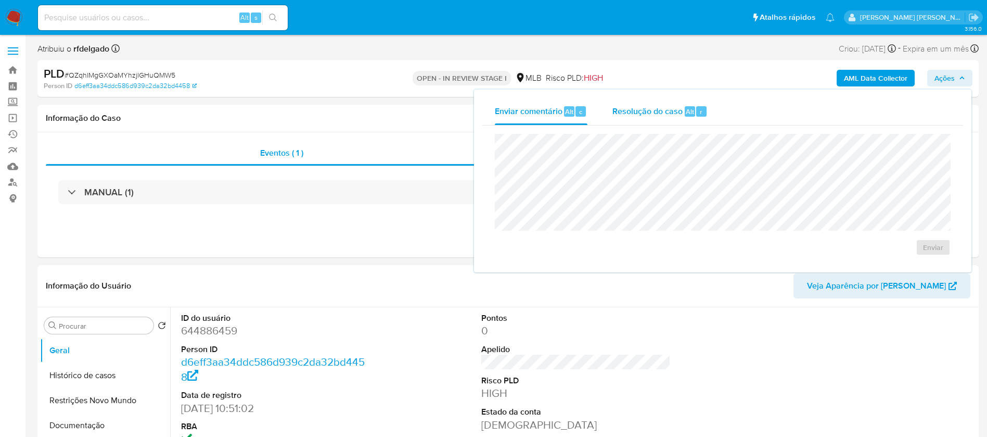
click at [655, 121] on div "Resolução do caso Alt r" at bounding box center [659, 111] width 95 height 27
select select "10"
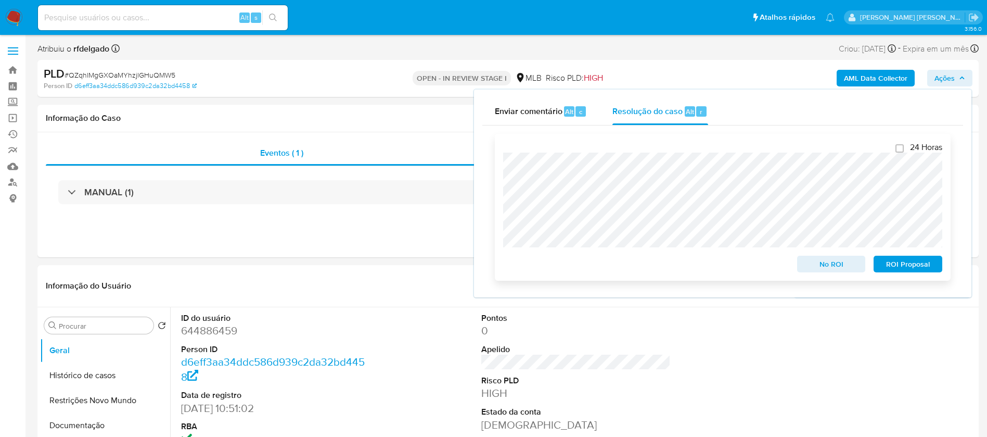
click at [906, 264] on span "ROI Proposal" at bounding box center [908, 264] width 54 height 15
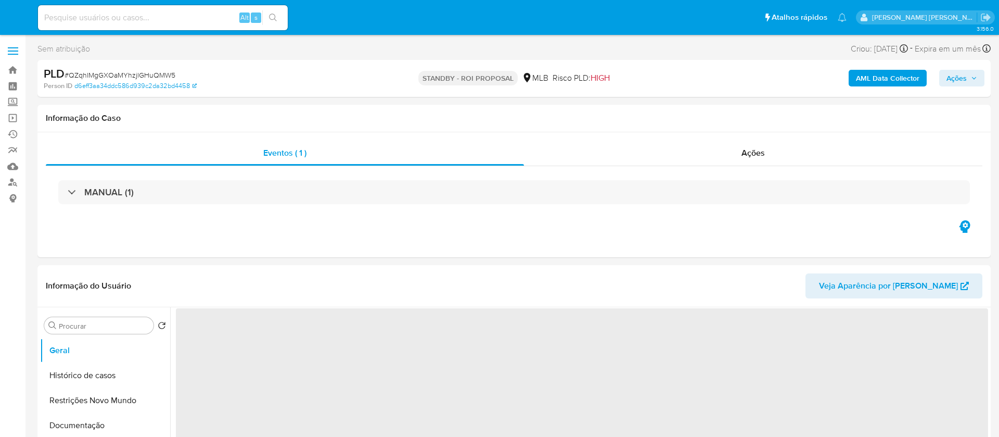
select select "10"
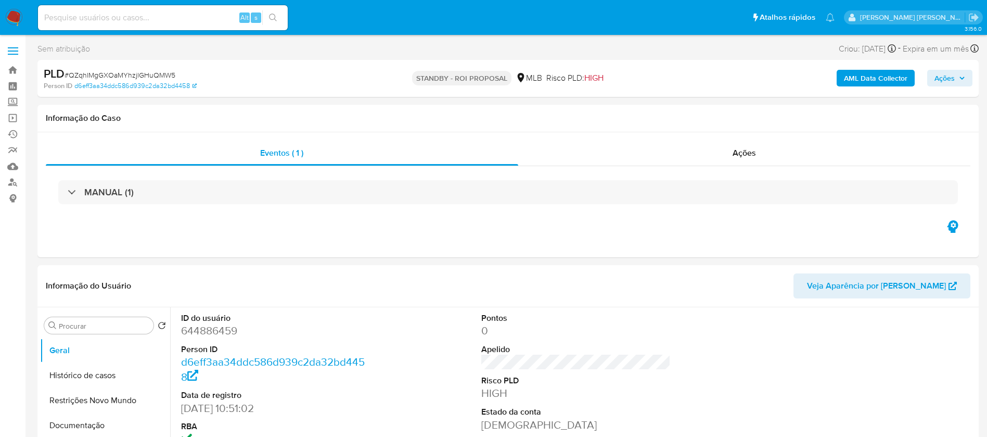
click at [153, 14] on input at bounding box center [163, 18] width 250 height 14
paste input "Q5R63Hq5kLdaB0XwGVJ23xlq"
type input "Q5R63Hq5kLdaB0XwGVJ23xlq"
click at [273, 15] on icon "search-icon" at bounding box center [273, 18] width 8 height 8
select select "10"
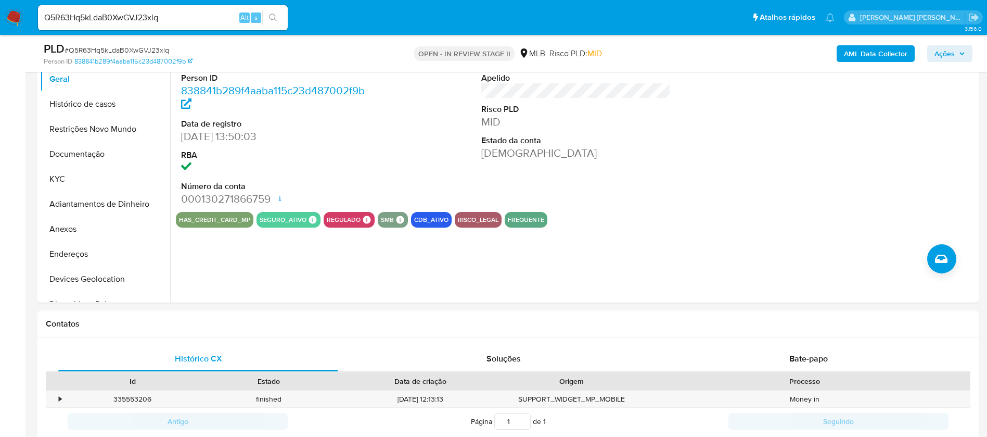
scroll to position [78, 0]
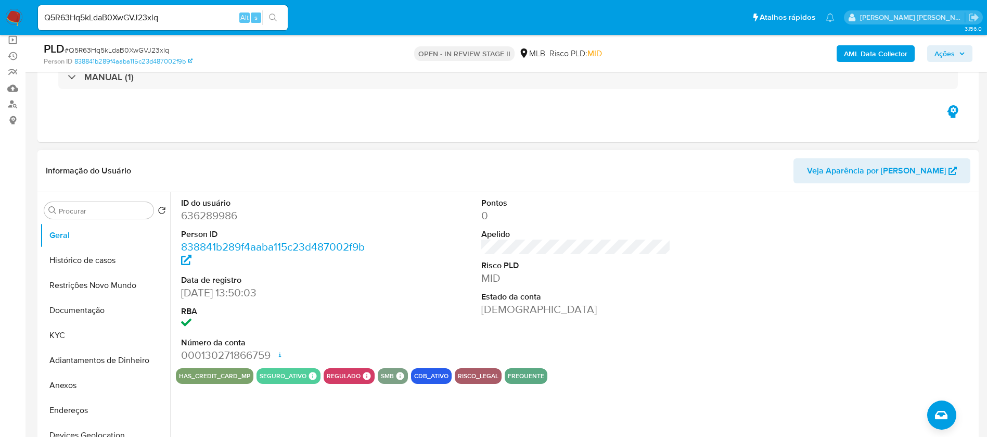
click at [216, 214] on dd "636289986" at bounding box center [276, 215] width 190 height 15
copy dd "636289986"
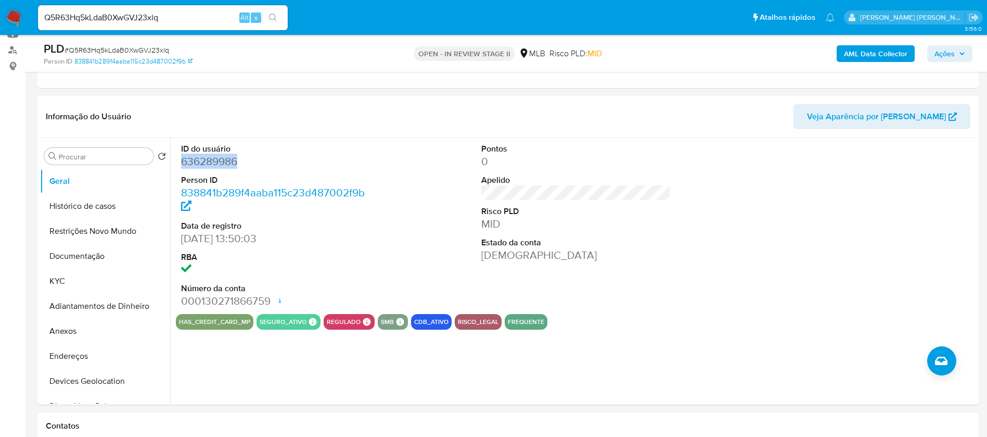
scroll to position [156, 0]
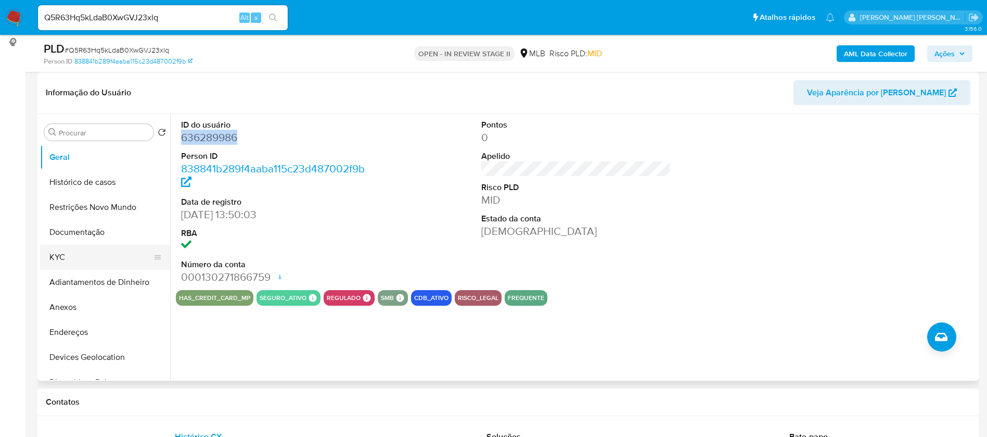
click at [55, 247] on button "KYC" at bounding box center [101, 257] width 122 height 25
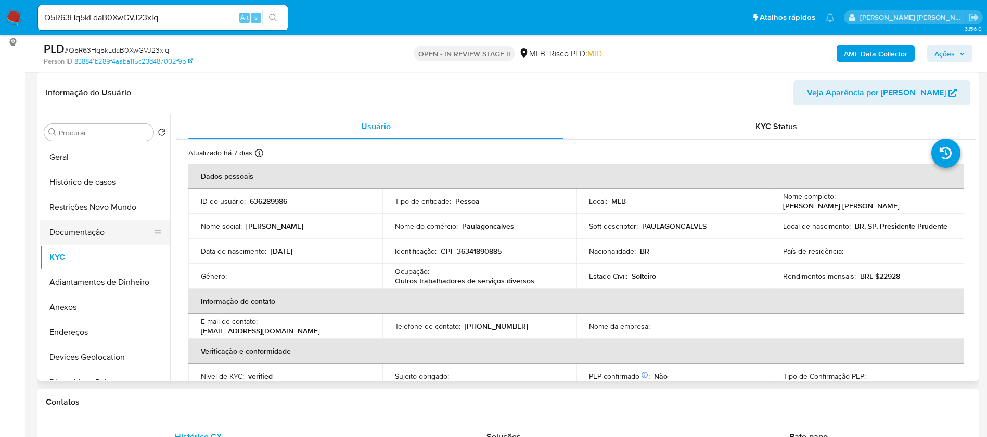
click at [75, 234] on button "Documentação" at bounding box center [101, 232] width 122 height 25
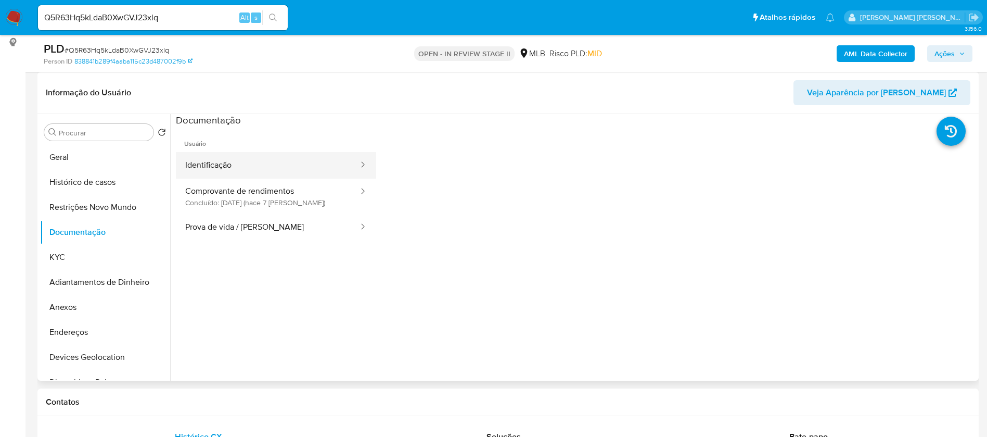
click at [243, 169] on button "Identificação" at bounding box center [268, 165] width 184 height 27
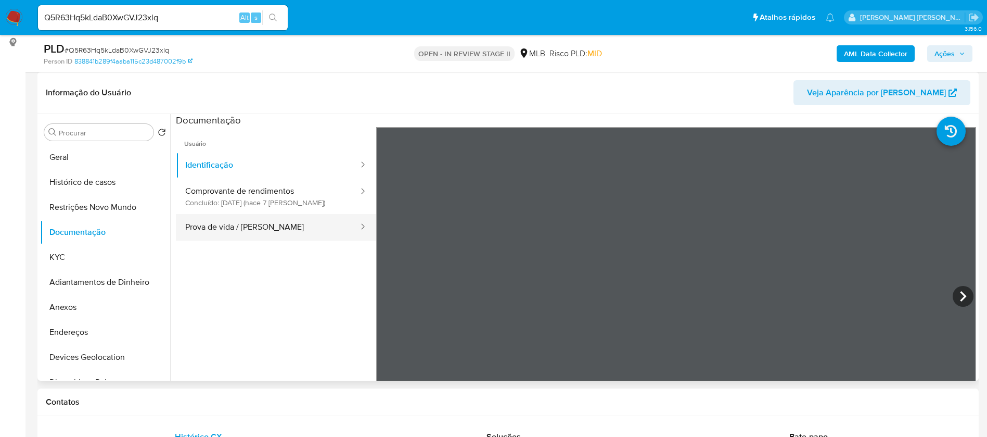
click at [264, 236] on button "Prova de vida / Selfie" at bounding box center [268, 227] width 184 height 27
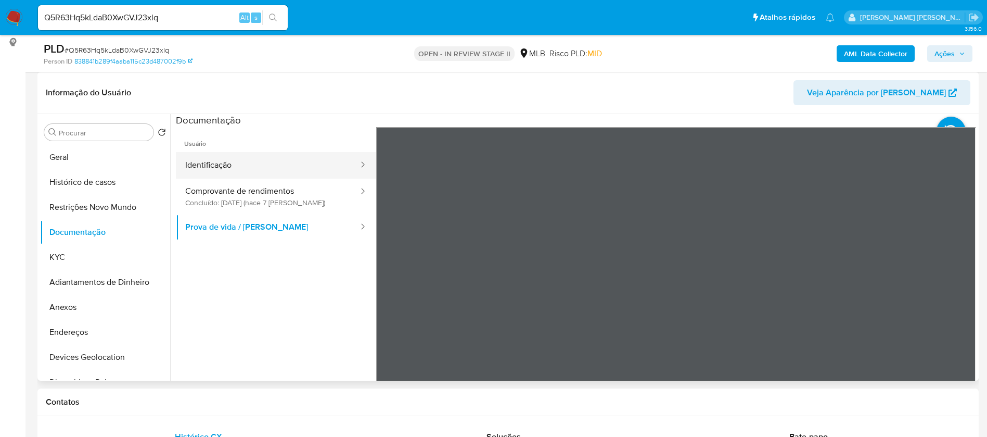
click at [273, 171] on button "Identificação" at bounding box center [268, 165] width 184 height 27
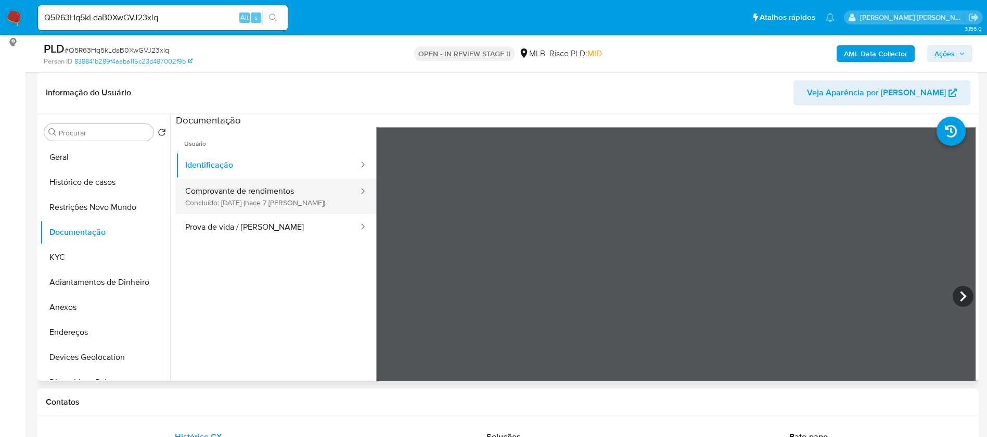
click at [254, 195] on button "Comprovante de rendimentos Concluído: 20/08/2025 (hace 7 días)" at bounding box center [268, 195] width 184 height 35
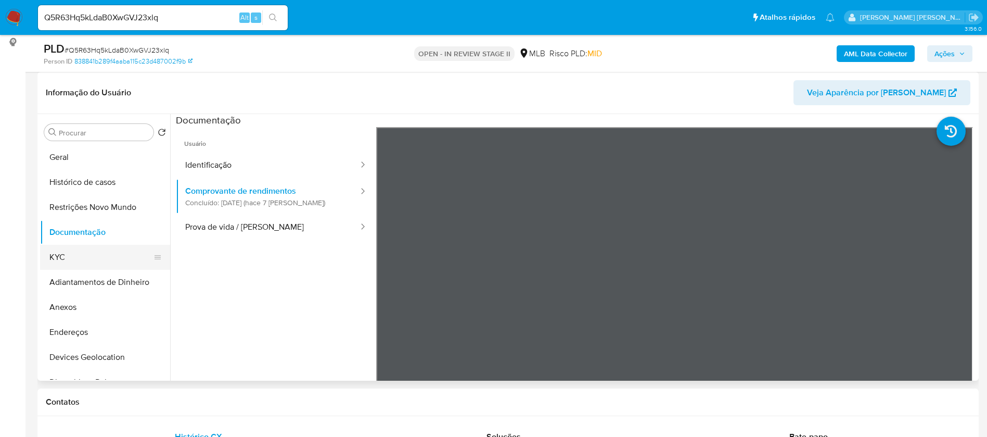
click at [82, 257] on button "KYC" at bounding box center [101, 257] width 122 height 25
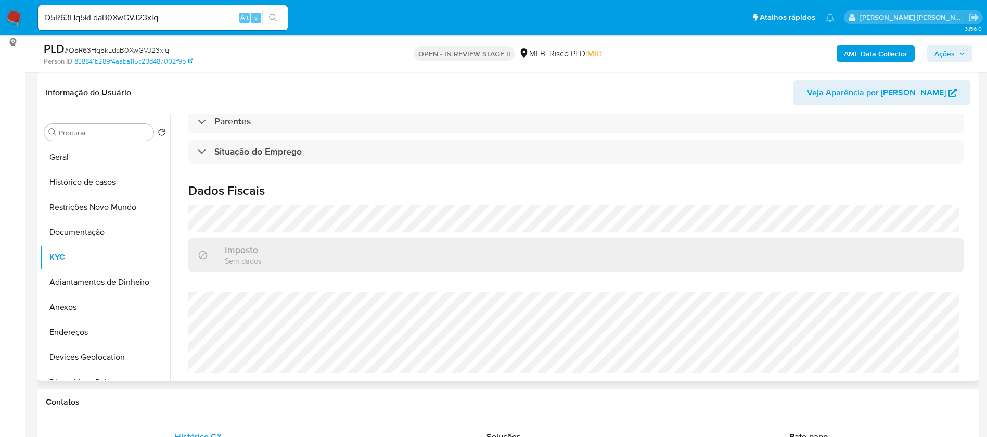
scroll to position [78, 0]
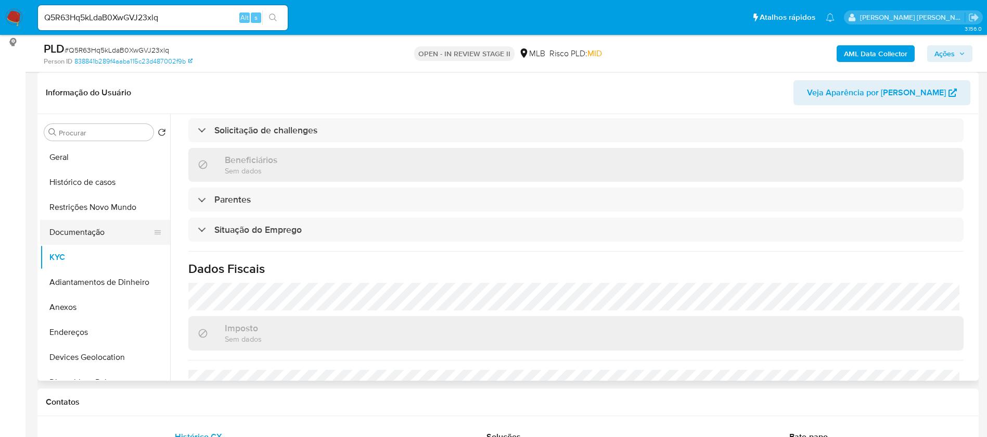
click at [93, 225] on button "Documentação" at bounding box center [101, 232] width 122 height 25
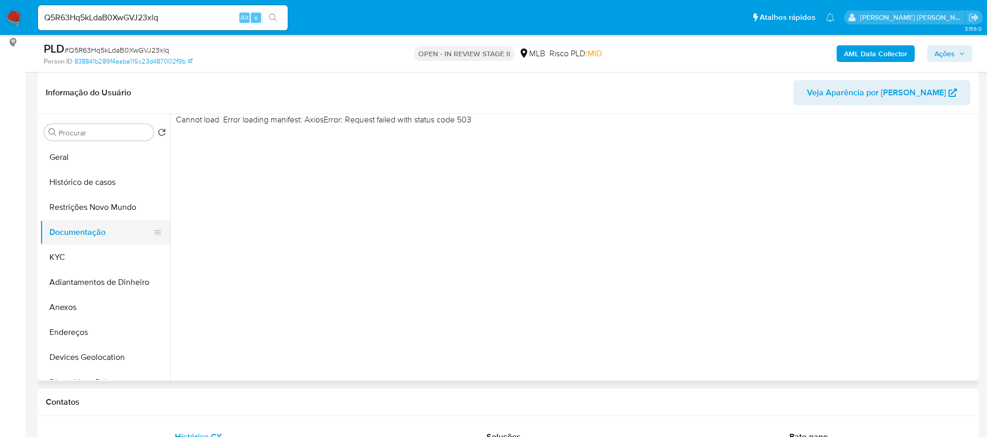
click at [89, 230] on button "Documentação" at bounding box center [101, 232] width 122 height 25
click at [91, 253] on button "KYC" at bounding box center [101, 257] width 122 height 25
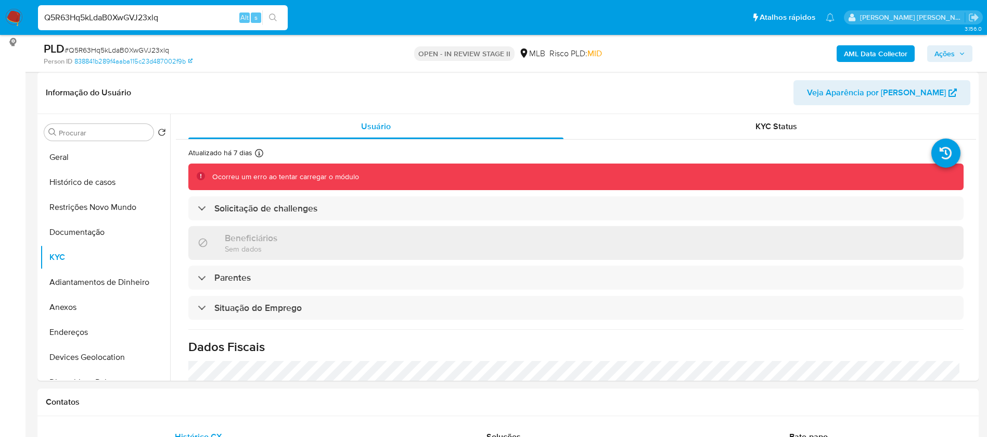
click at [170, 20] on input "Q5R63Hq5kLdaB0XwGVJ23xlq" at bounding box center [163, 18] width 250 height 14
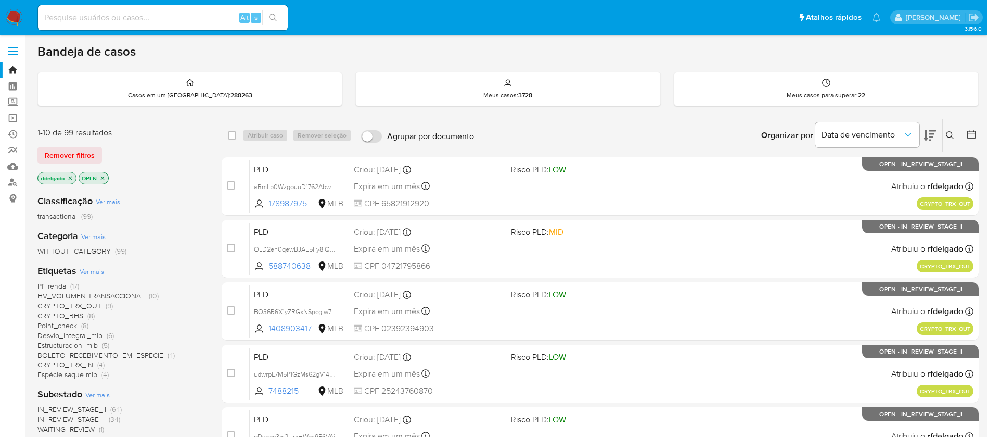
click at [176, 16] on input at bounding box center [163, 18] width 250 height 14
paste input "Q5R63Hq5kLdaB0XwGVJ23xlq"
type input "Q5R63Hq5kLdaB0XwGVJ23xlq"
click at [270, 18] on icon "search-icon" at bounding box center [273, 18] width 8 height 8
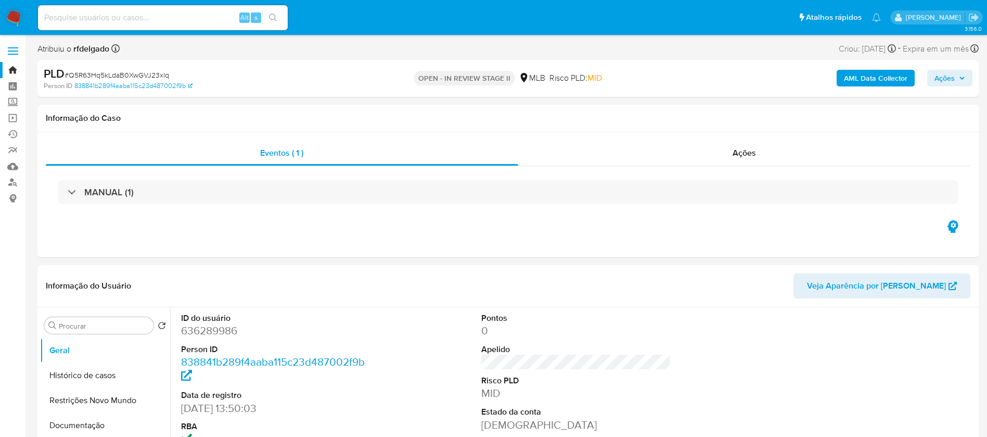
select select "10"
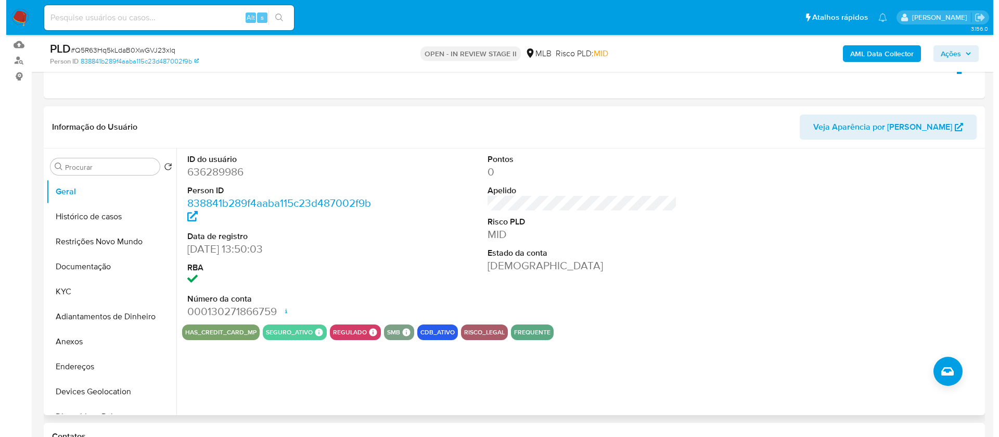
scroll to position [156, 0]
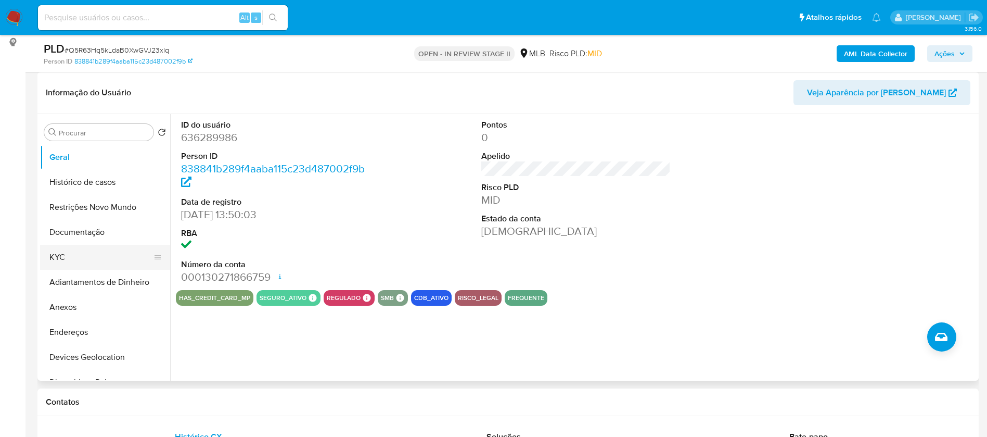
click at [81, 263] on button "KYC" at bounding box center [101, 257] width 122 height 25
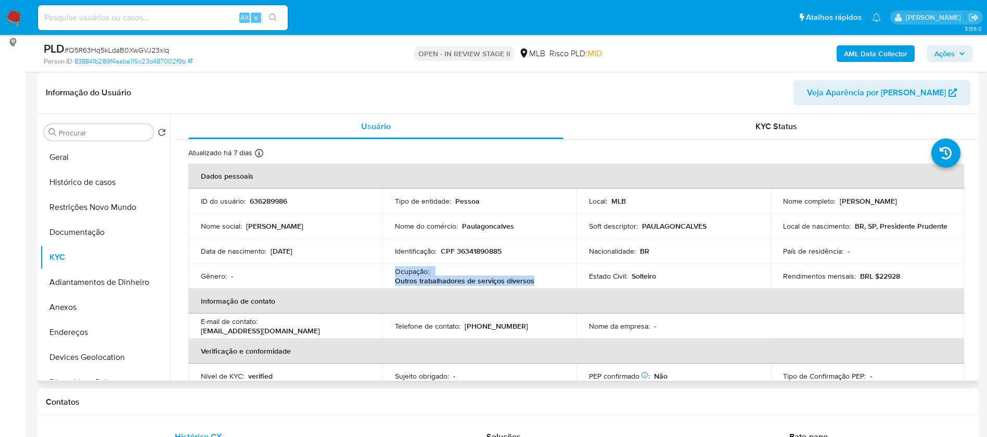
drag, startPoint x: 535, startPoint y: 279, endPoint x: 391, endPoint y: 274, distance: 144.2
click at [391, 274] on td "Ocupação : Outros trabalhadores de serviços diversos" at bounding box center [479, 275] width 194 height 25
copy div "Ocupação : Outros trabalhadores de serviços diversos"
click at [889, 51] on b "AML Data Collector" at bounding box center [875, 53] width 63 height 17
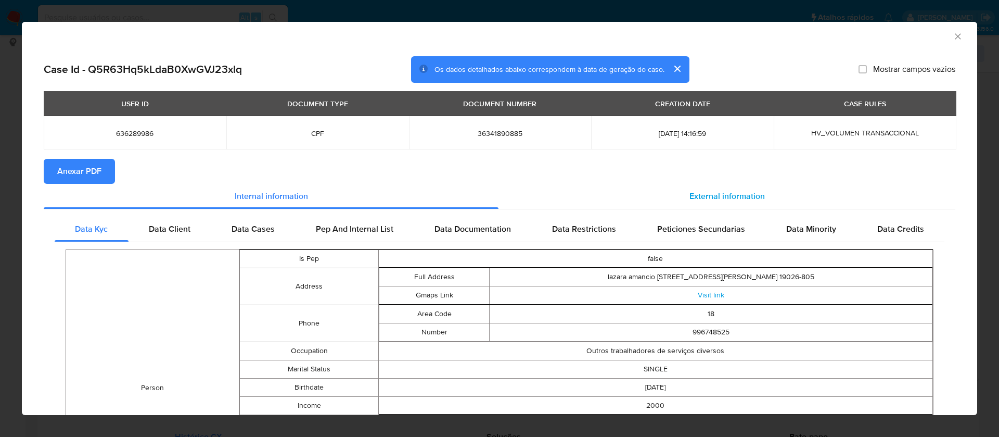
click at [664, 192] on div "External information" at bounding box center [726, 196] width 457 height 25
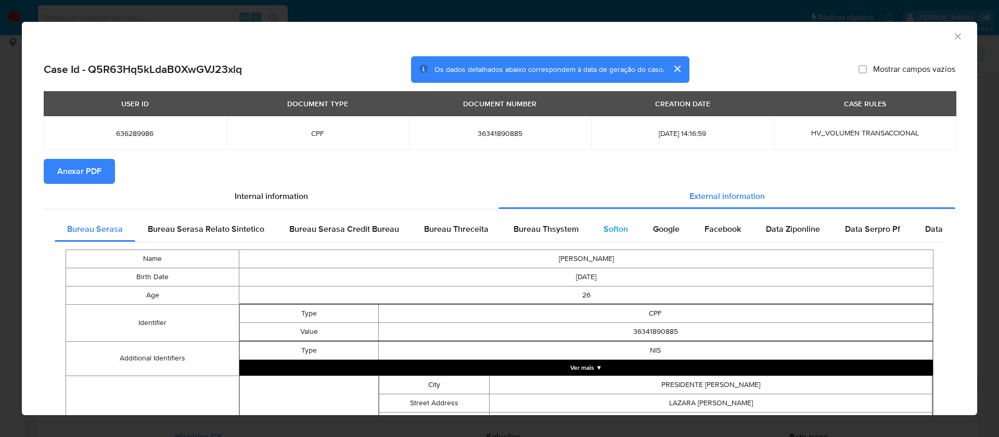
click at [609, 224] on span "Softon" at bounding box center [616, 229] width 24 height 12
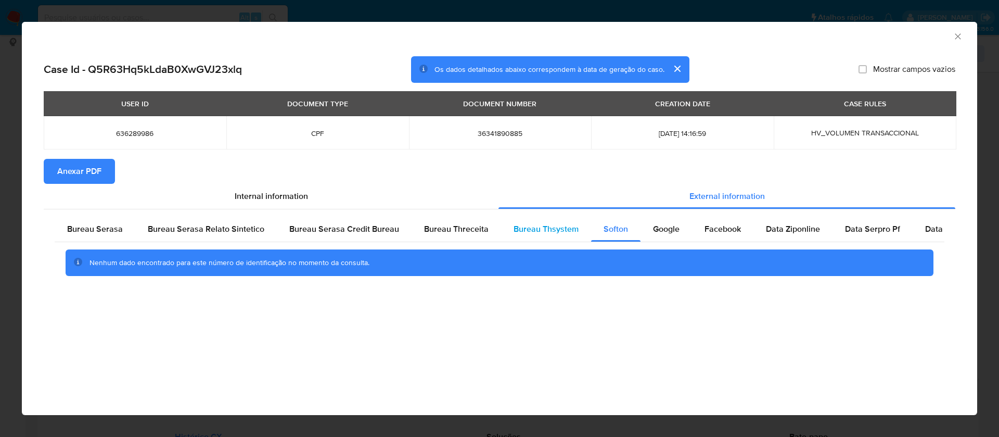
click at [553, 229] on span "Bureau Thsystem" at bounding box center [546, 229] width 65 height 12
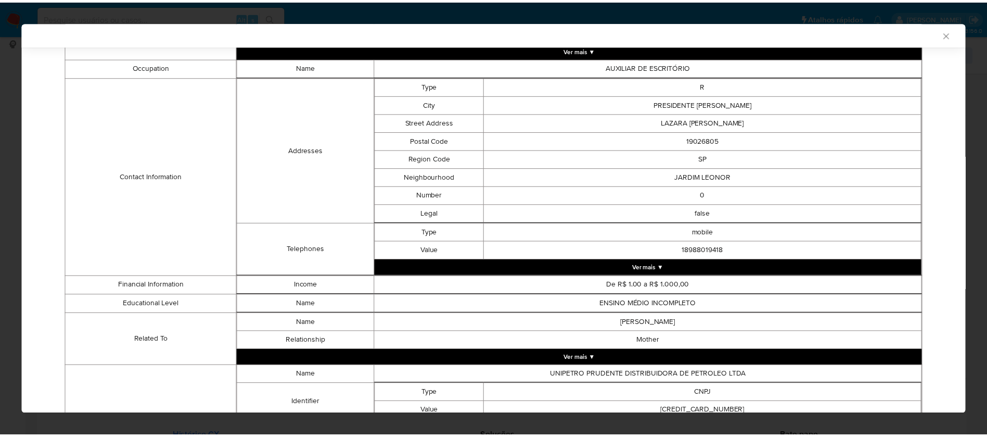
scroll to position [690, 0]
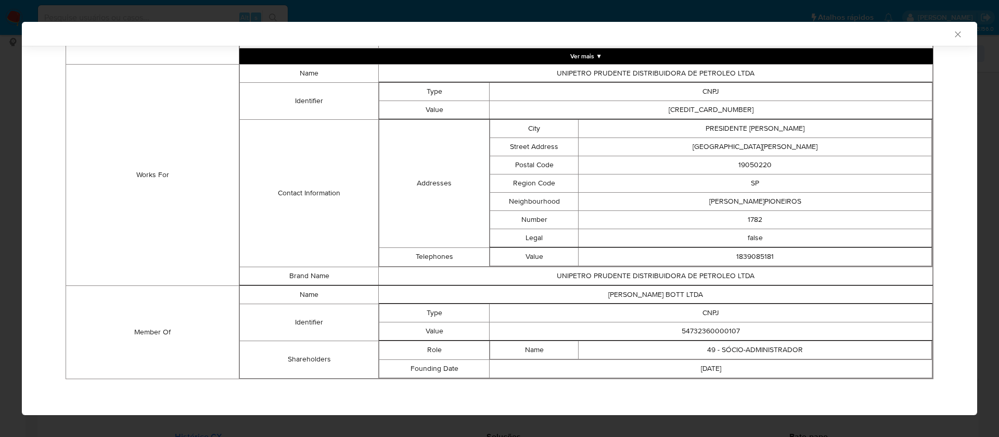
click at [723, 331] on td "54732360000107" at bounding box center [711, 331] width 443 height 18
click at [723, 330] on td "54732360000107" at bounding box center [711, 331] width 443 height 18
copy td "54732360000107"
click at [953, 34] on icon "Fechar a janela" at bounding box center [958, 34] width 10 height 10
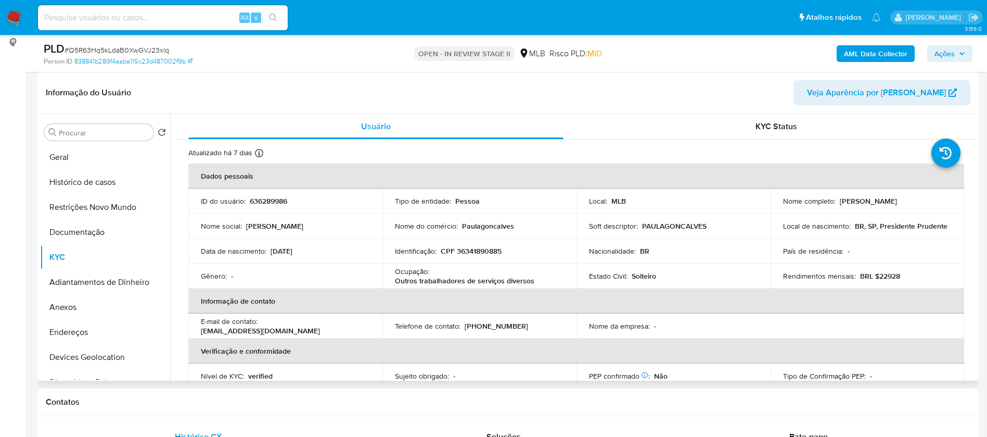
drag, startPoint x: 936, startPoint y: 201, endPoint x: 837, endPoint y: 199, distance: 98.9
click at [837, 199] on div "Nome completo : Paula Giovana Goncalves Bott" at bounding box center [867, 200] width 169 height 9
copy p "[PERSON_NAME]"
click at [266, 204] on p "636289986" at bounding box center [268, 200] width 37 height 9
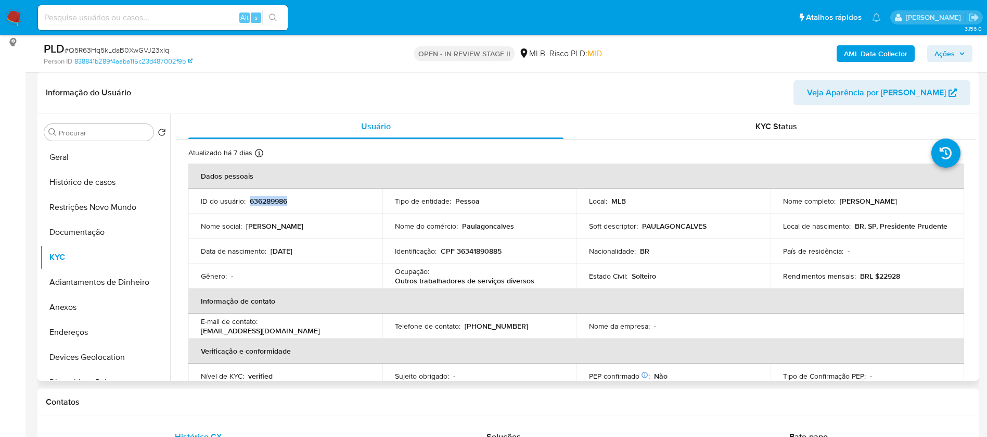
copy p "636289986"
click at [67, 157] on button "Geral" at bounding box center [101, 157] width 122 height 25
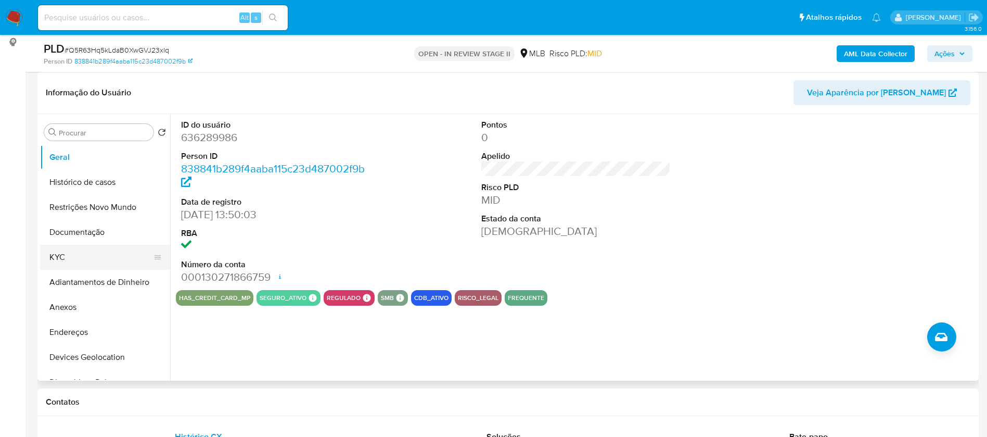
click at [55, 248] on button "KYC" at bounding box center [101, 257] width 122 height 25
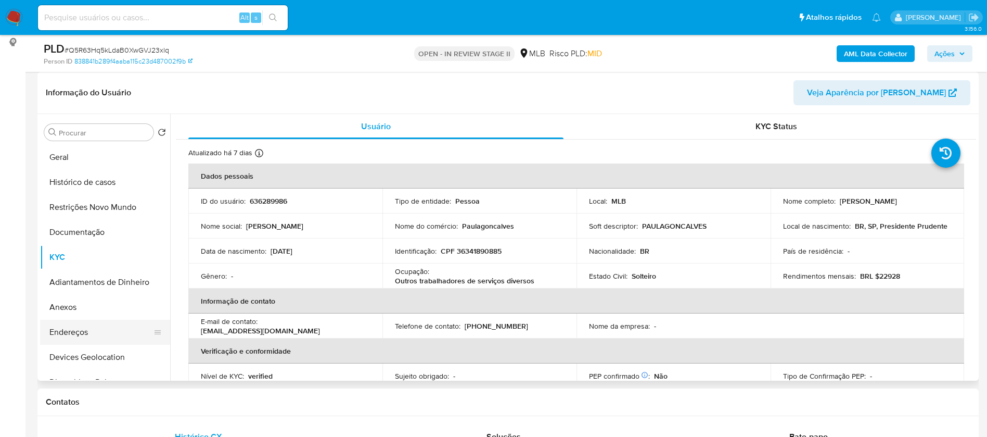
click at [93, 331] on button "Endereços" at bounding box center [101, 331] width 122 height 25
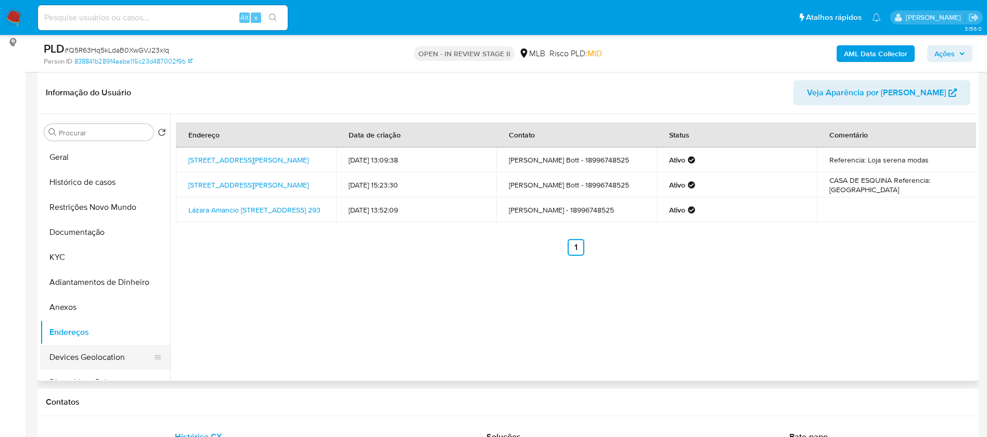
click at [106, 358] on button "Devices Geolocation" at bounding box center [101, 356] width 122 height 25
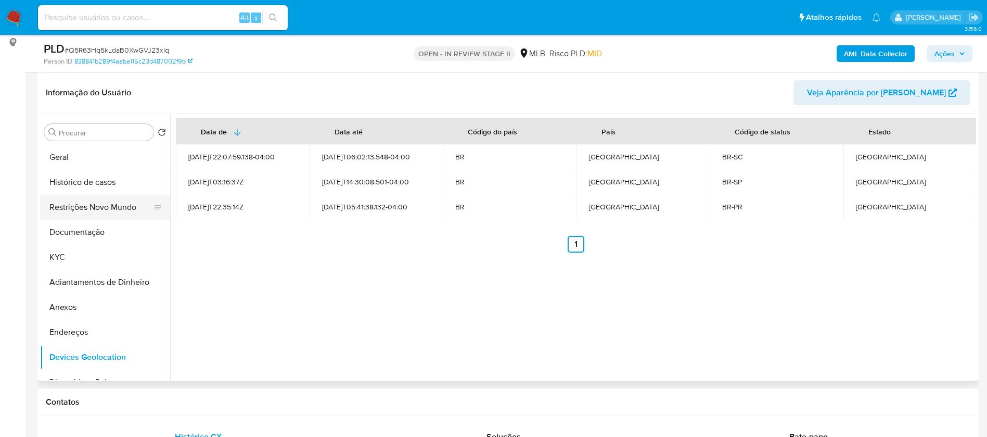
click at [87, 203] on button "Restrições Novo Mundo" at bounding box center [101, 207] width 122 height 25
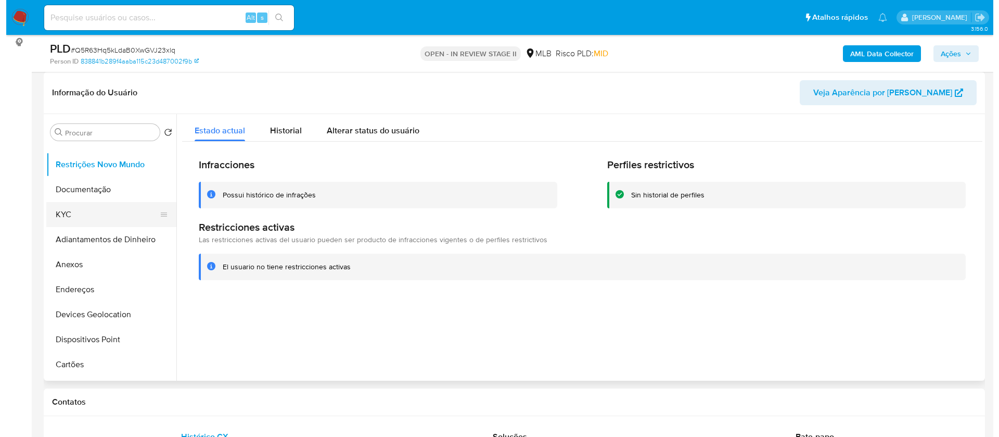
scroll to position [78, 0]
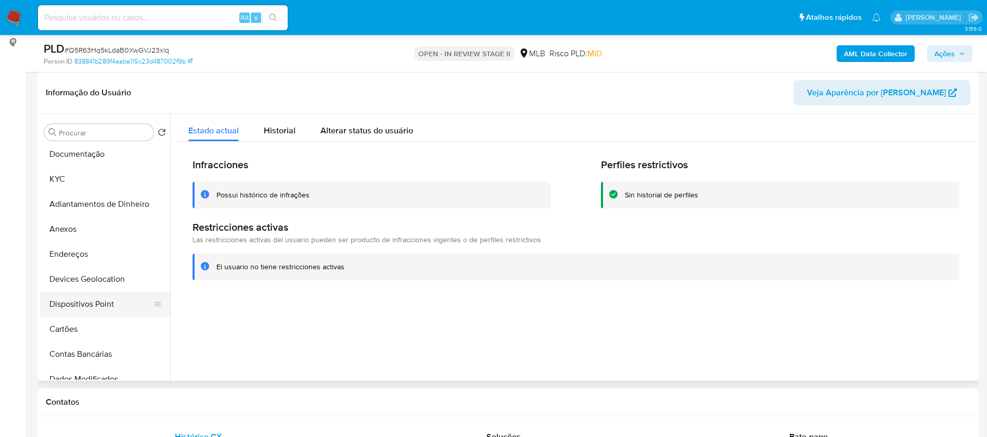
click at [99, 308] on button "Dispositivos Point" at bounding box center [101, 303] width 122 height 25
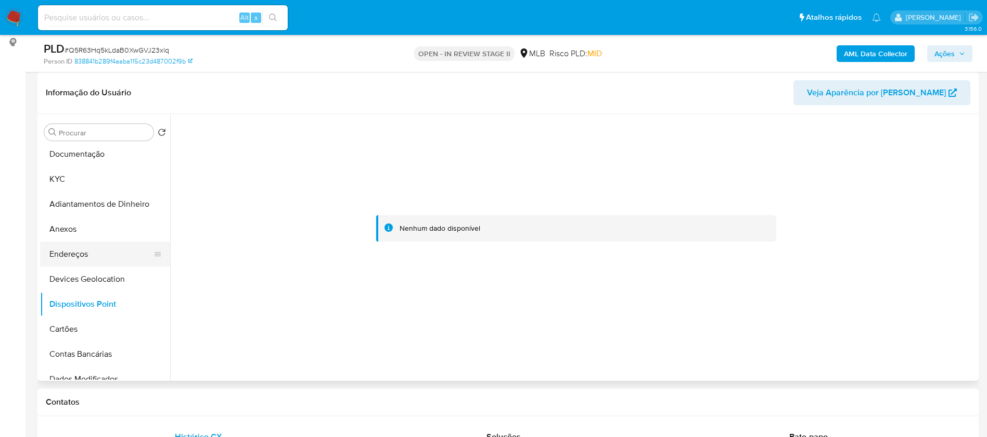
drag, startPoint x: 109, startPoint y: 249, endPoint x: 83, endPoint y: 252, distance: 26.2
click at [109, 248] on button "Endereços" at bounding box center [101, 253] width 122 height 25
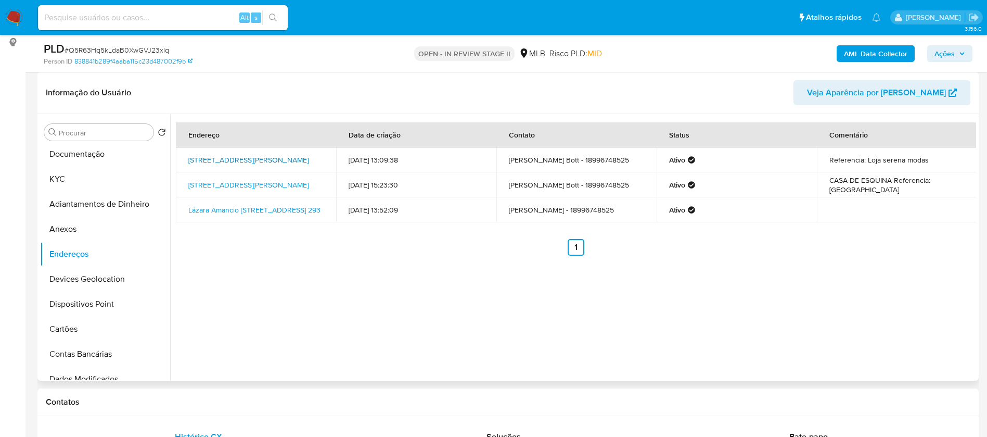
click at [213, 161] on link "Rua Joubert Soares Marcondes 35, Presidente Prudente, São Paulo, 19026080, Bras…" at bounding box center [248, 160] width 120 height 10
click at [93, 232] on button "Anexos" at bounding box center [101, 228] width 122 height 25
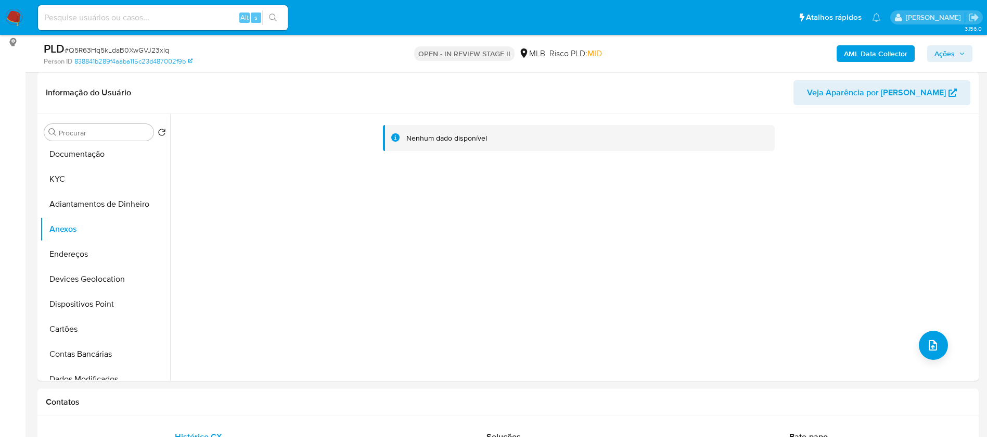
click at [868, 49] on b "AML Data Collector" at bounding box center [875, 53] width 63 height 17
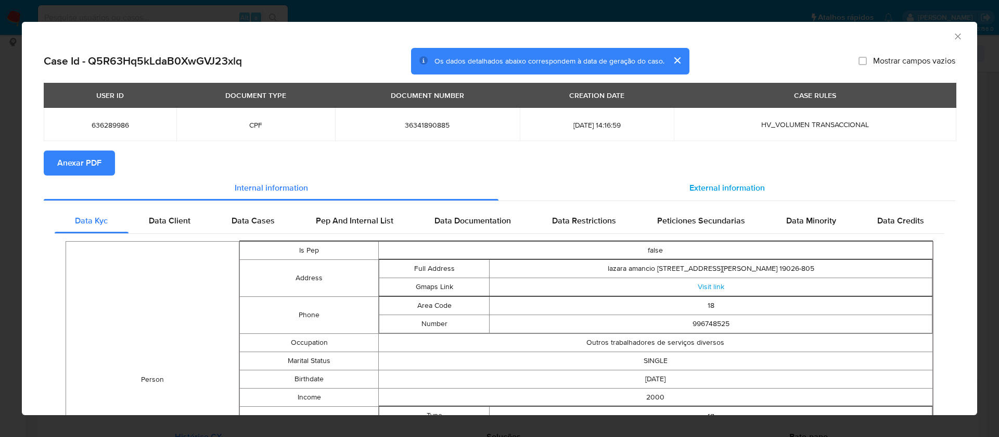
click at [692, 187] on span "External information" at bounding box center [726, 188] width 75 height 12
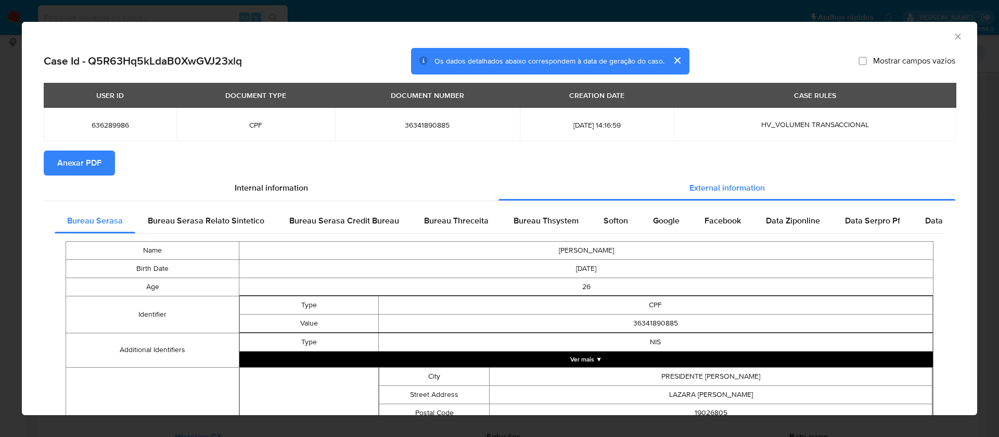
click at [55, 159] on button "Anexar PDF" at bounding box center [79, 162] width 71 height 25
click at [953, 39] on icon "Fechar a janela" at bounding box center [958, 36] width 10 height 10
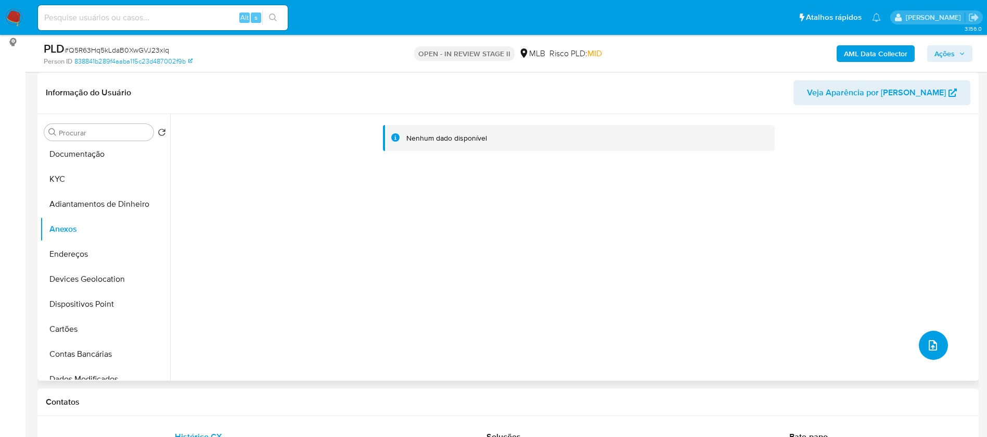
click at [933, 344] on icon "upload-file" at bounding box center [933, 345] width 12 height 12
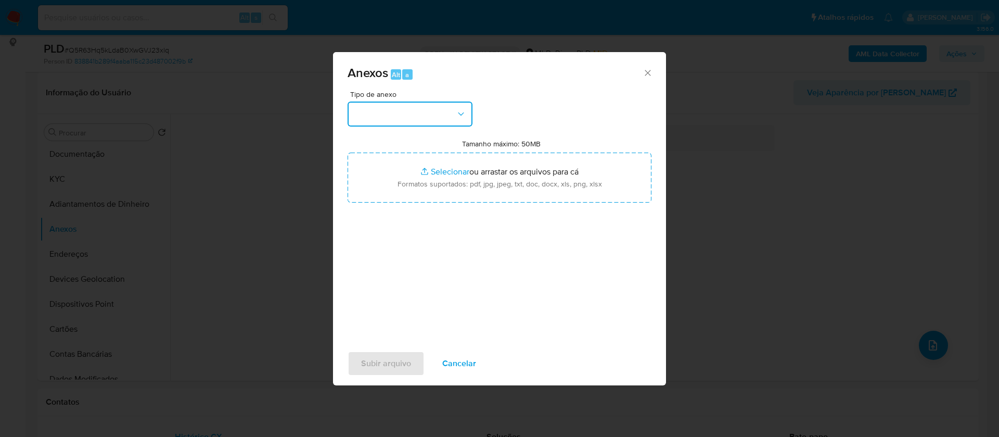
click at [446, 124] on button "button" at bounding box center [410, 113] width 125 height 25
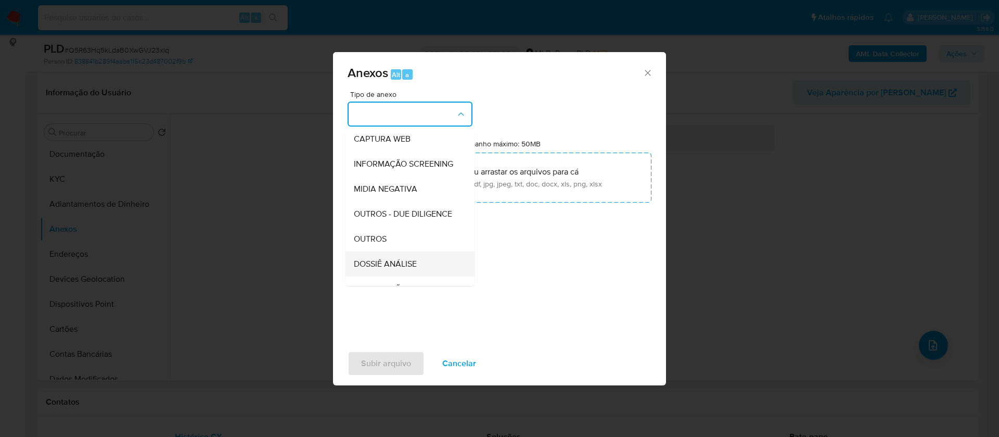
click at [414, 269] on span "DOSSIÊ ANÁLISE" at bounding box center [385, 264] width 63 height 10
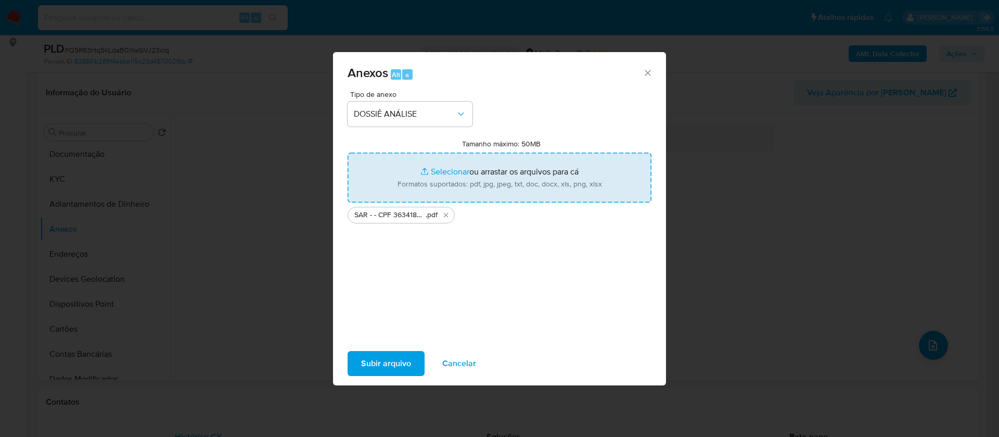
type input "C:\fakepath\Mulan 636289986_2025_08_26_17_09_04.xlsx"
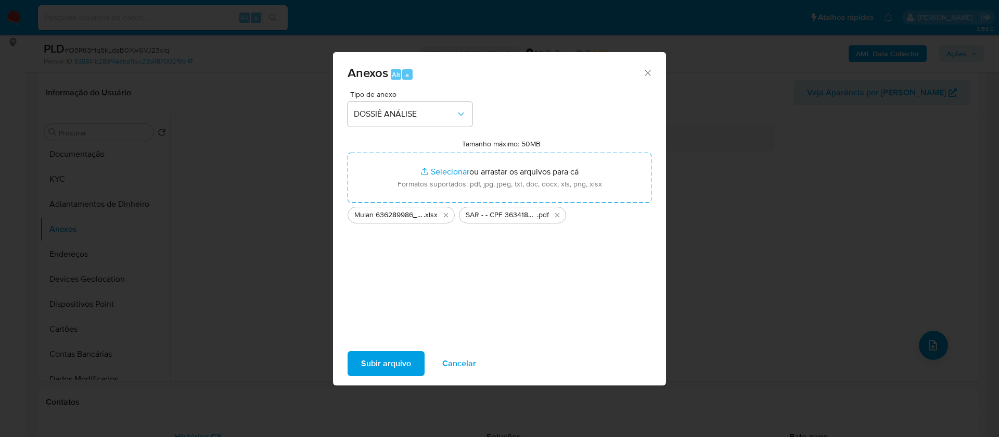
click at [393, 379] on div "Subir arquivo Cancelar" at bounding box center [499, 363] width 333 height 40
click at [396, 371] on span "Subir arquivo" at bounding box center [386, 363] width 50 height 23
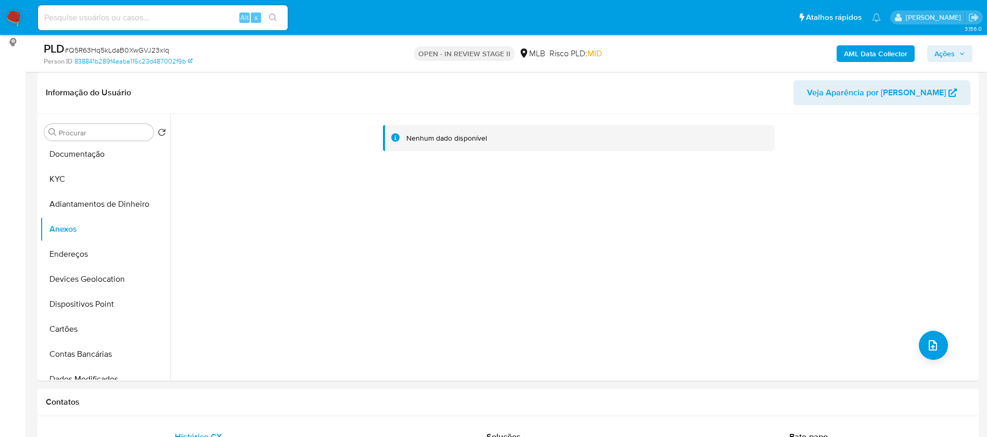
click at [953, 49] on span "Ações" at bounding box center [944, 53] width 20 height 17
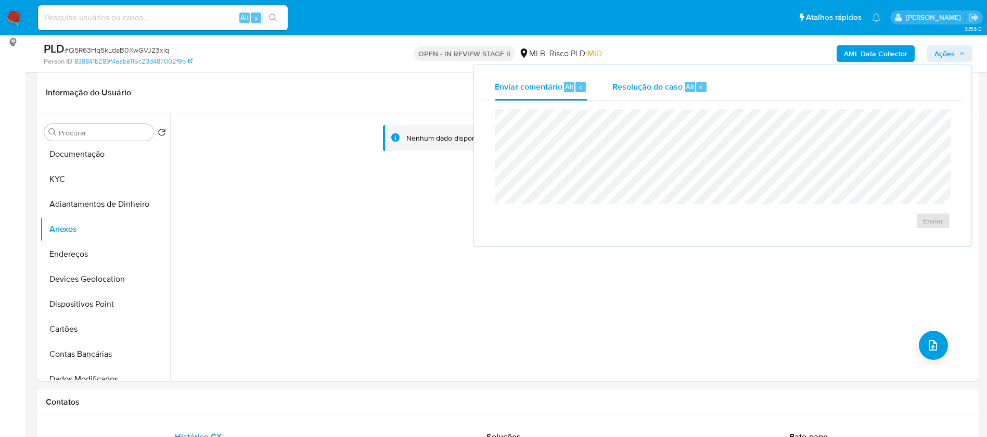
click at [660, 91] on span "Resolução do caso" at bounding box center [647, 86] width 70 height 12
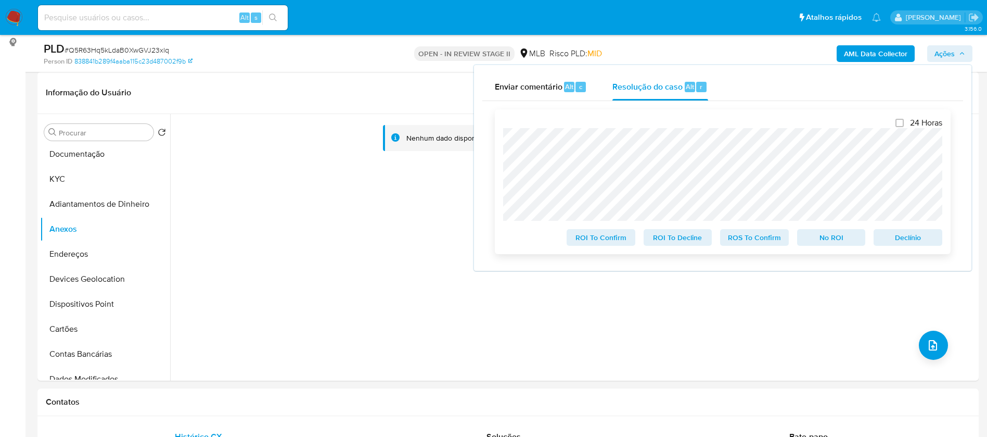
click at [928, 242] on span "Declínio" at bounding box center [908, 237] width 54 height 15
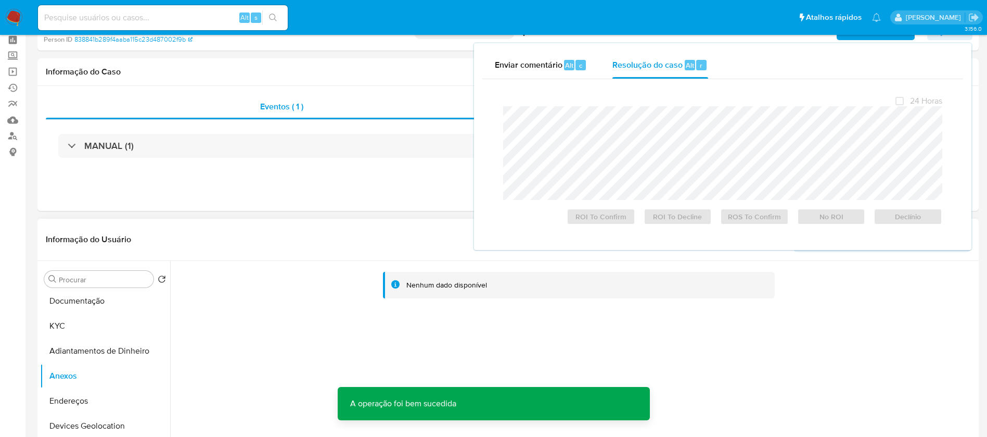
scroll to position [0, 0]
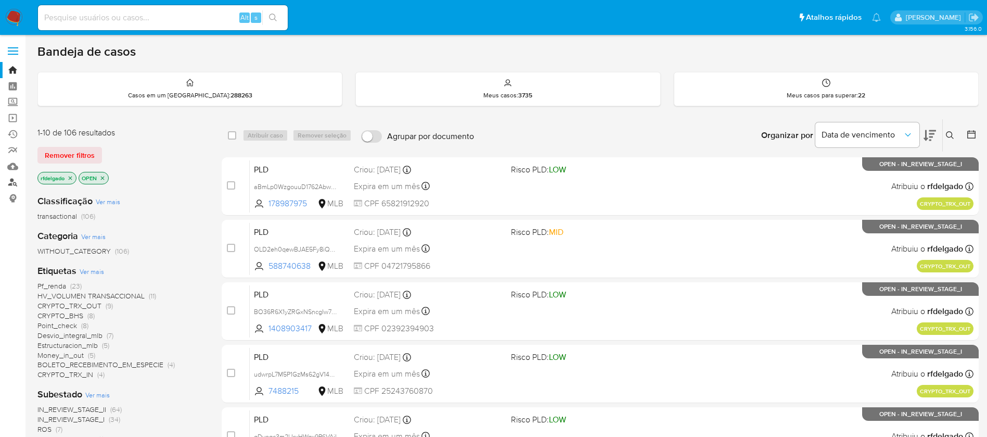
click at [16, 183] on link "Localizador de pessoas" at bounding box center [62, 182] width 124 height 16
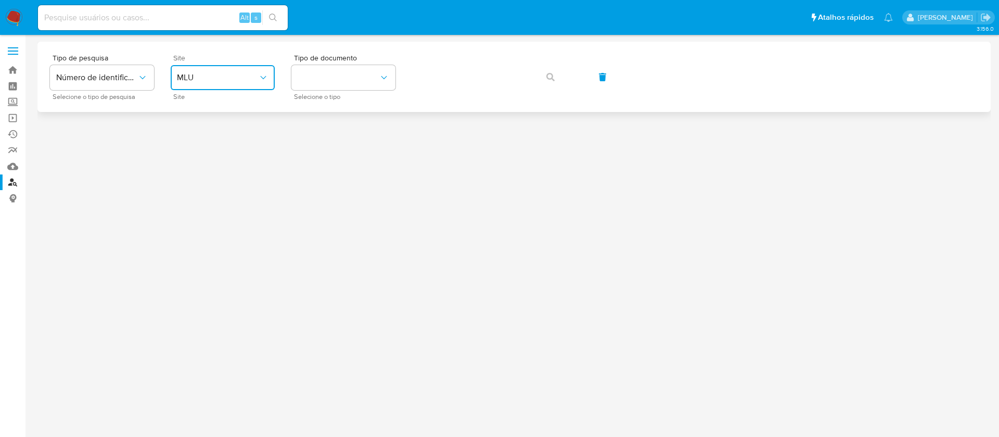
click at [219, 80] on span "MLU" at bounding box center [217, 77] width 81 height 10
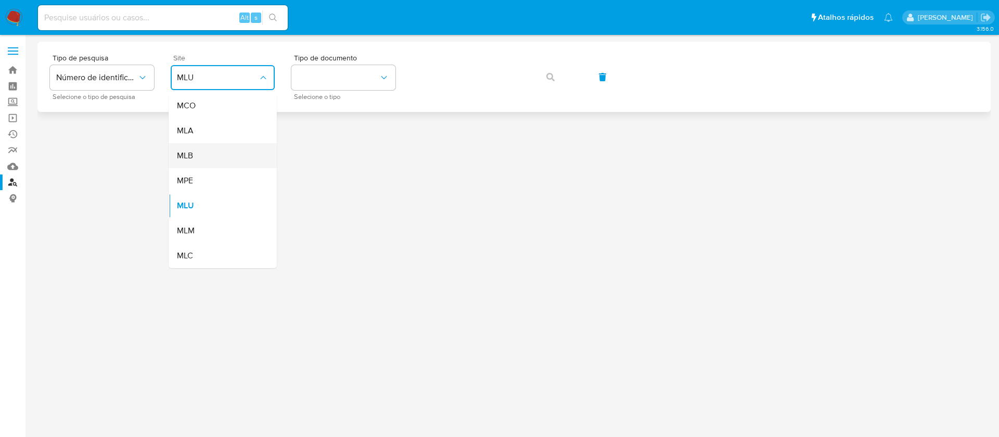
click at [229, 162] on div "MLB" at bounding box center [219, 155] width 85 height 25
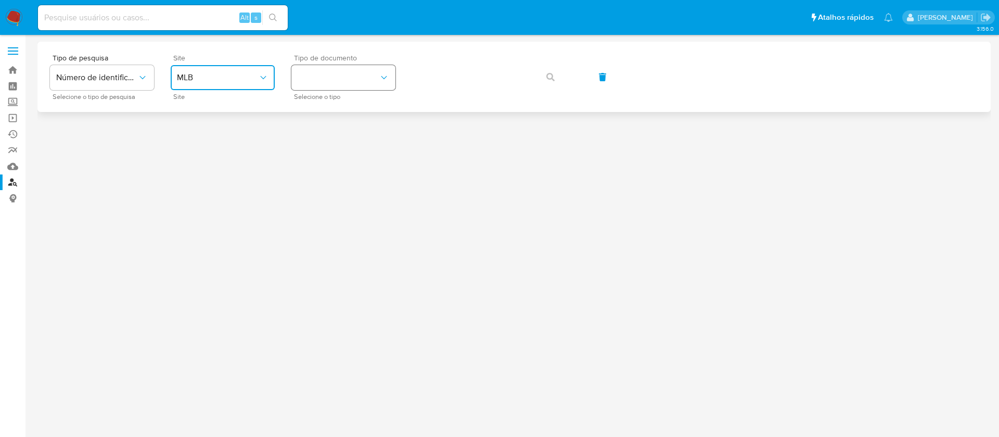
click at [349, 74] on button "identificationType" at bounding box center [343, 77] width 104 height 25
click at [340, 141] on div "CPF CPF" at bounding box center [340, 146] width 85 height 35
click at [549, 77] on icon "button" at bounding box center [550, 77] width 8 height 8
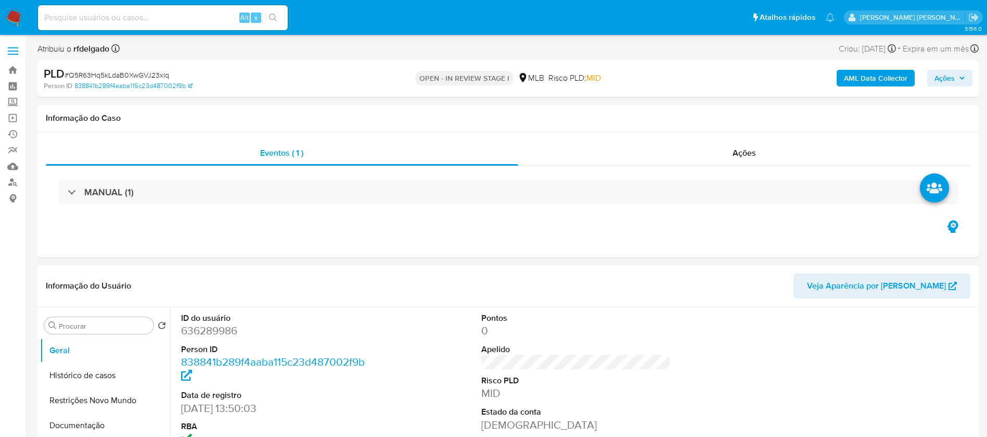
click at [957, 80] on span "Ações" at bounding box center [949, 78] width 31 height 15
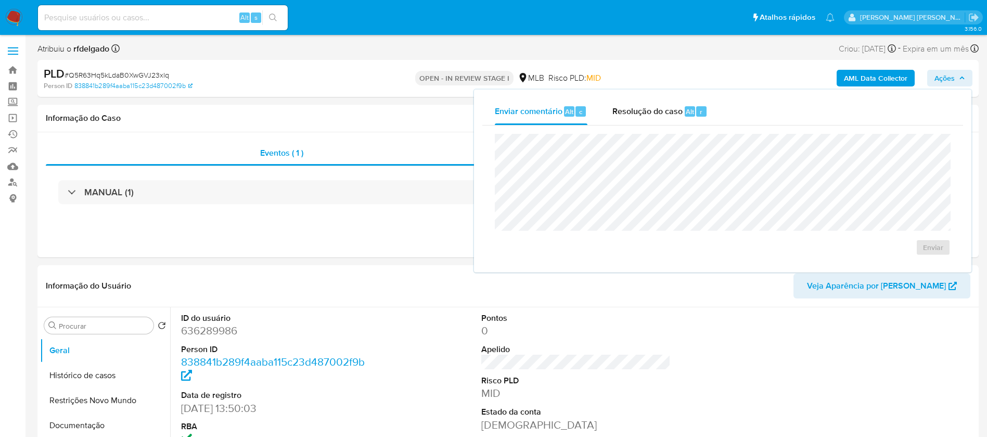
select select "10"
click at [660, 105] on span "Resolução do caso" at bounding box center [647, 111] width 70 height 12
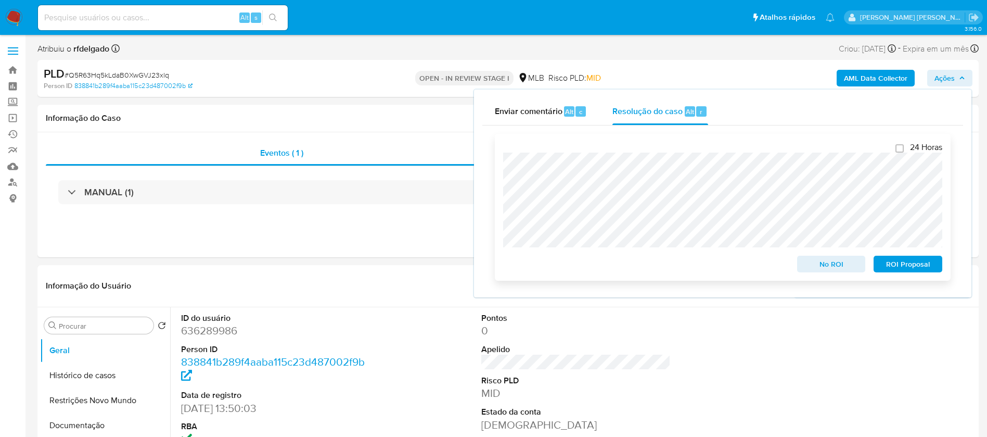
click at [912, 265] on span "ROI Proposal" at bounding box center [908, 264] width 54 height 15
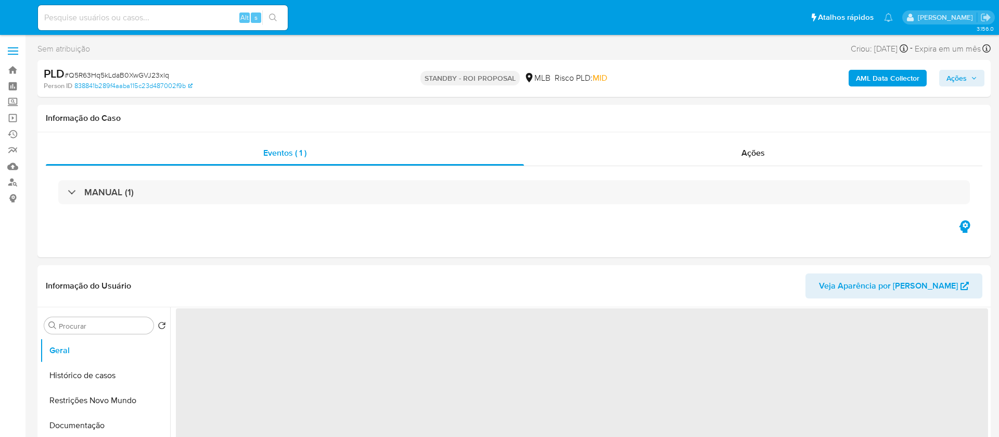
select select "10"
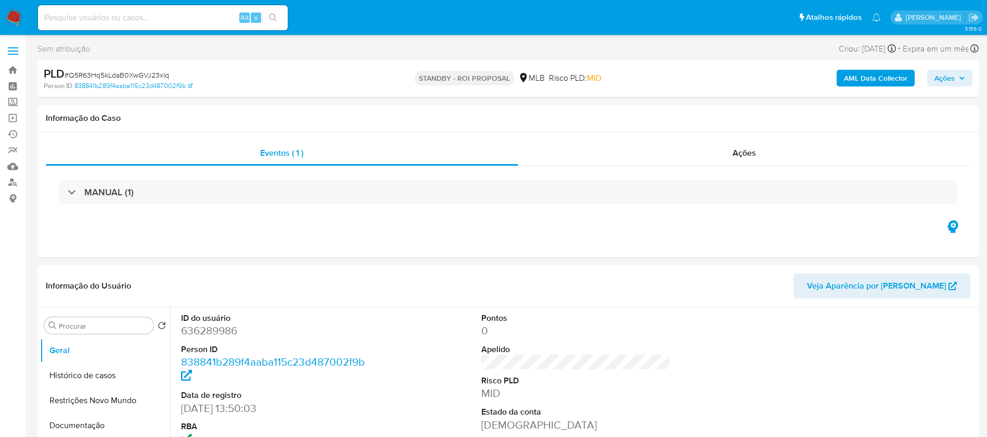
click at [175, 15] on input at bounding box center [163, 18] width 250 height 14
paste input "eQ7N4z671xKrUvhFTfYN3e5Y"
type input "eQ7N4z671xKrUvhFTfYN3e5Y"
click at [276, 21] on icon "search-icon" at bounding box center [273, 18] width 8 height 8
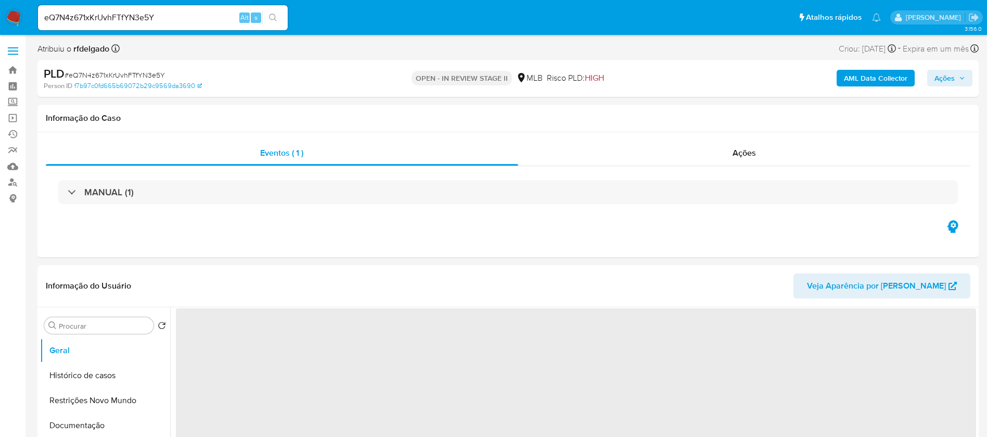
scroll to position [156, 0]
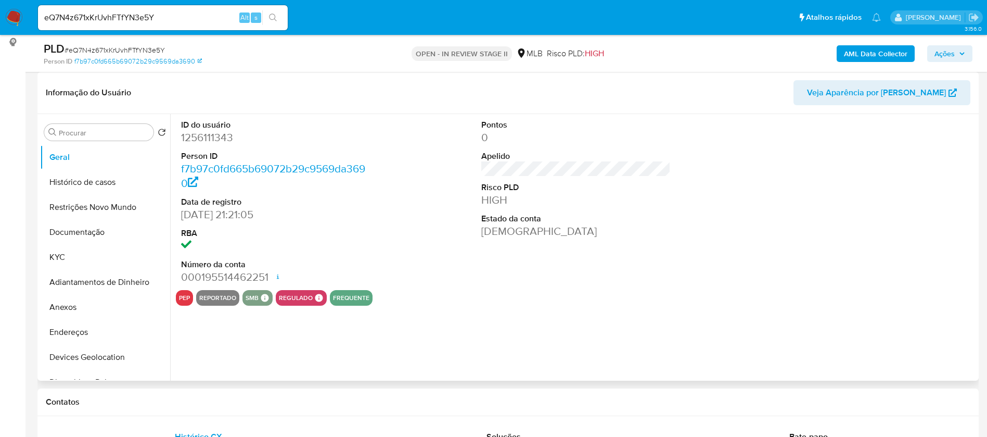
select select "10"
click at [74, 183] on button "Histórico de casos" at bounding box center [101, 182] width 122 height 25
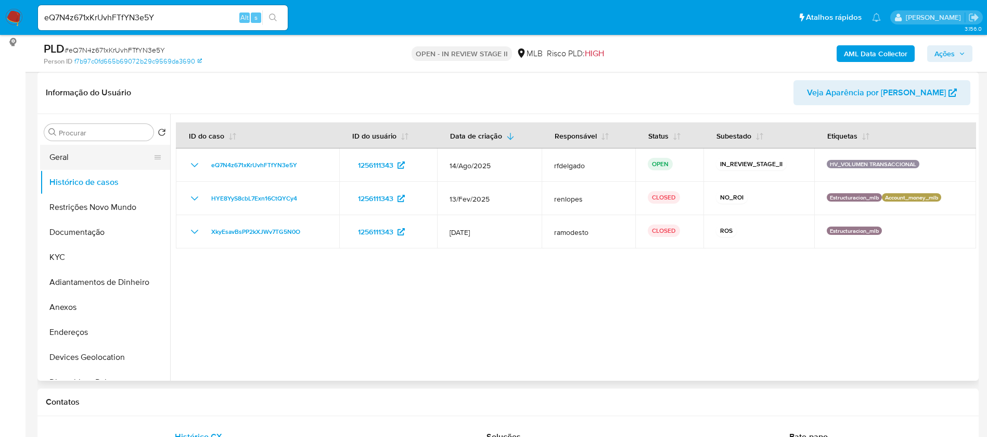
click at [119, 161] on button "Geral" at bounding box center [101, 157] width 122 height 25
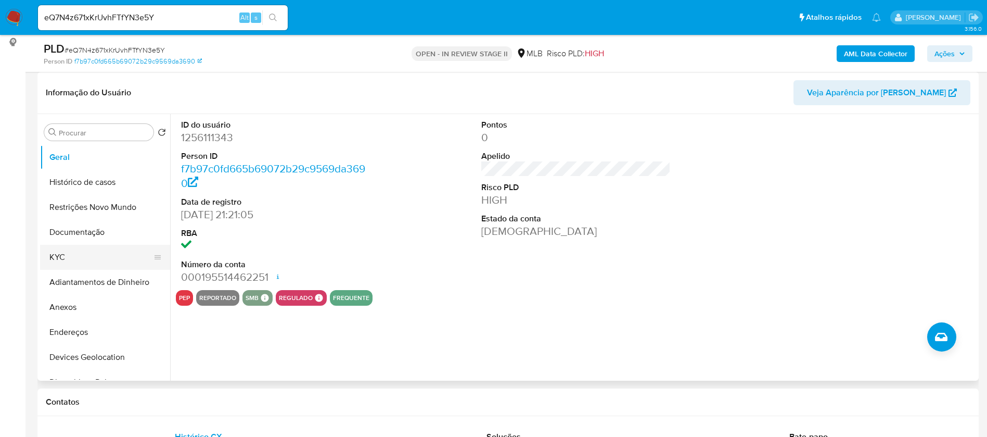
click at [108, 254] on button "KYC" at bounding box center [101, 257] width 122 height 25
